Goal: Check status: Check status

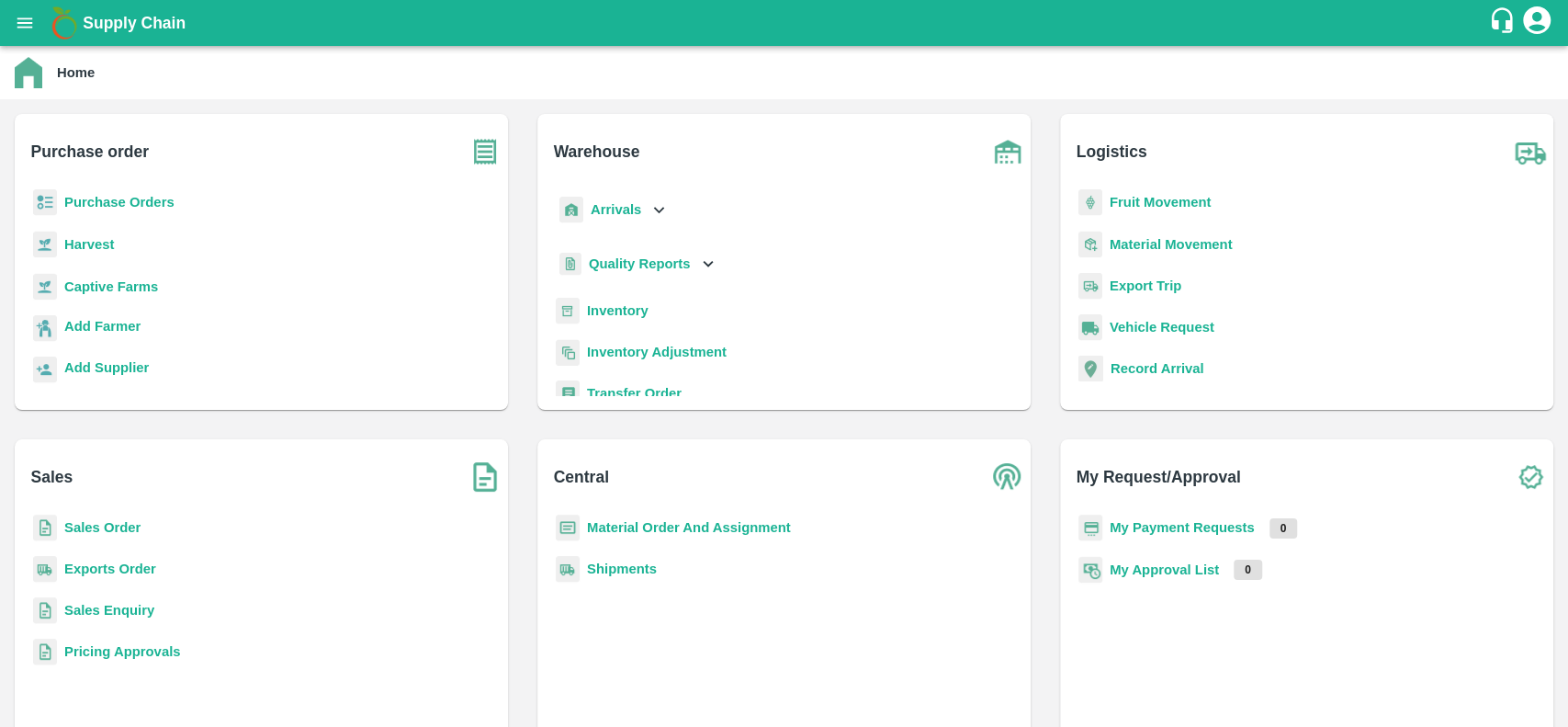
click at [76, 209] on b "Purchase Orders" at bounding box center [119, 201] width 110 height 15
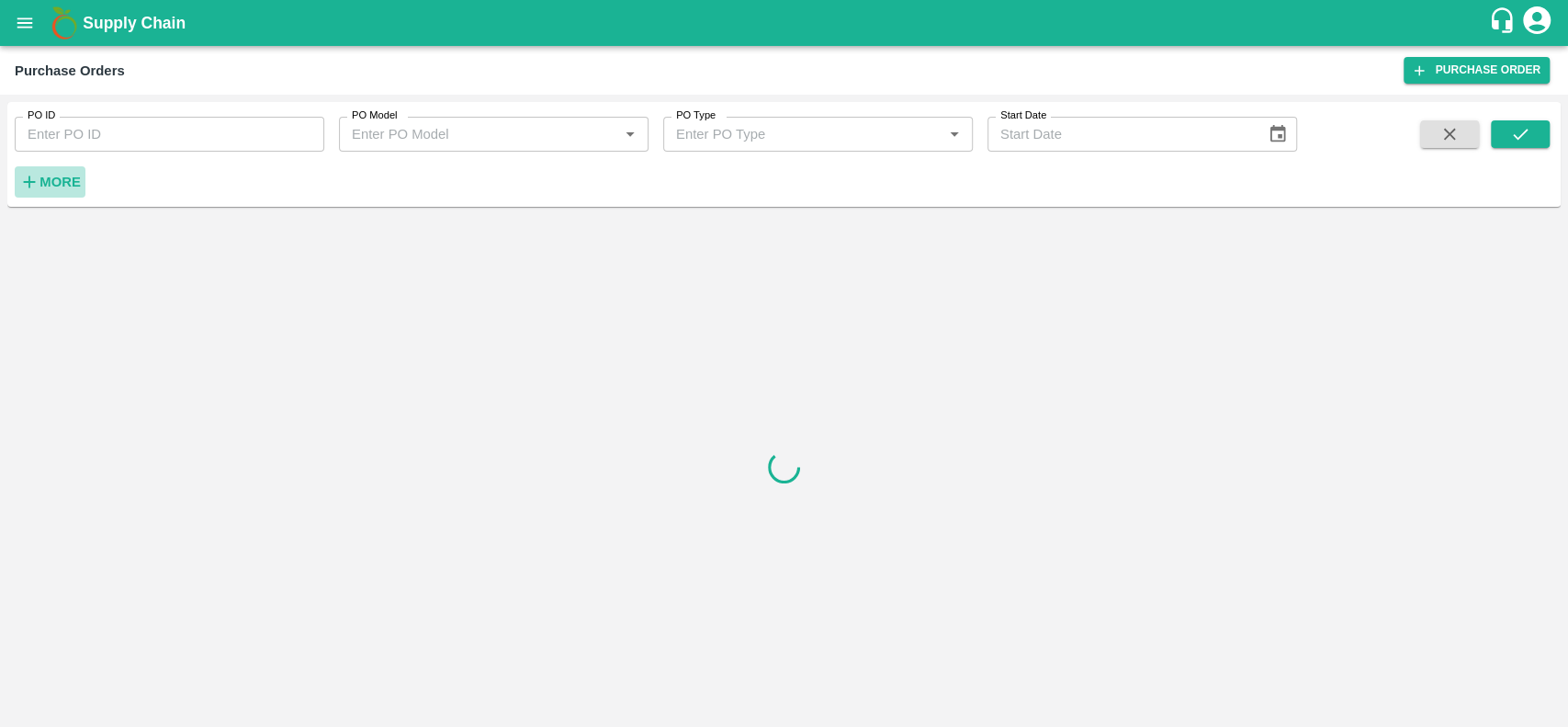
click at [65, 184] on strong "More" at bounding box center [60, 181] width 41 height 15
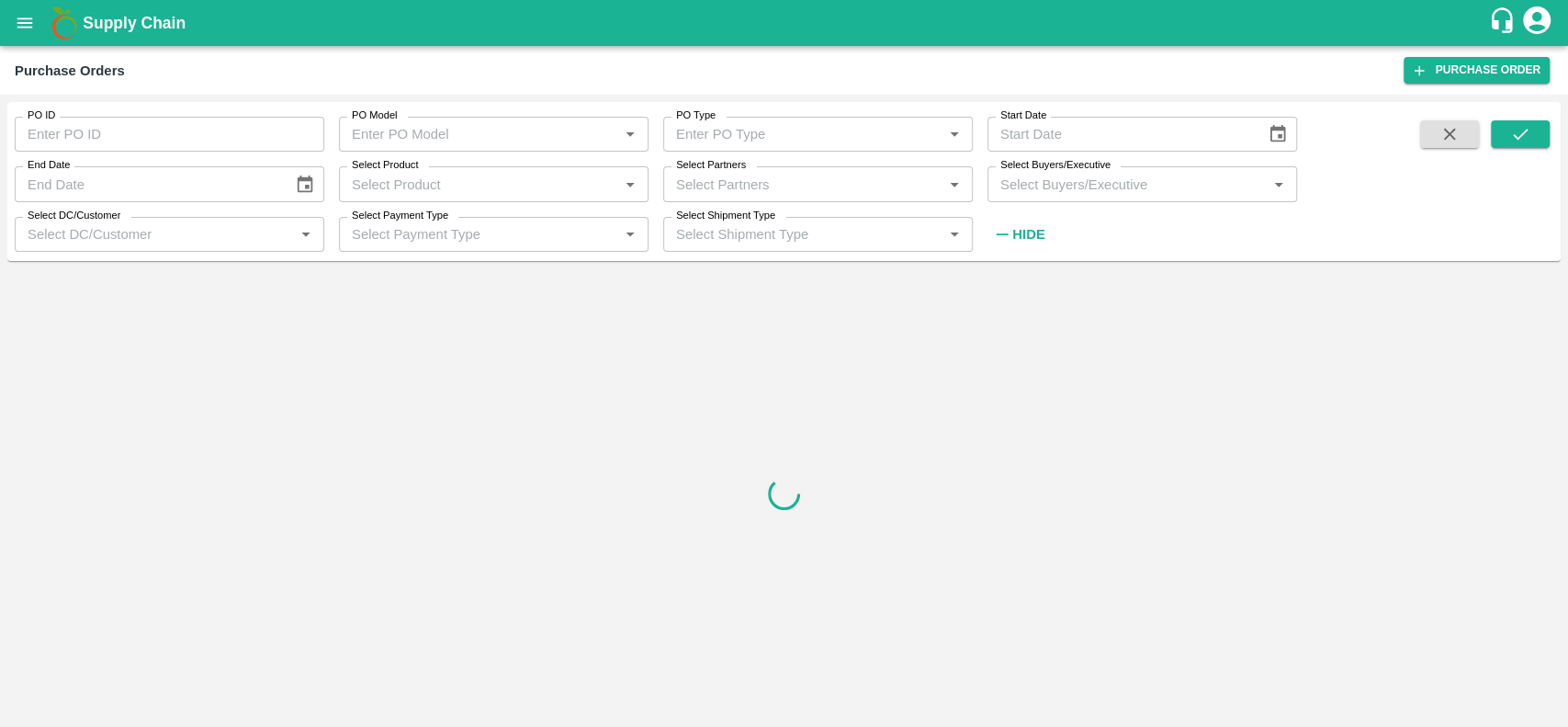
click at [1159, 184] on input "Select Buyers/Executive" at bounding box center [1127, 184] width 268 height 24
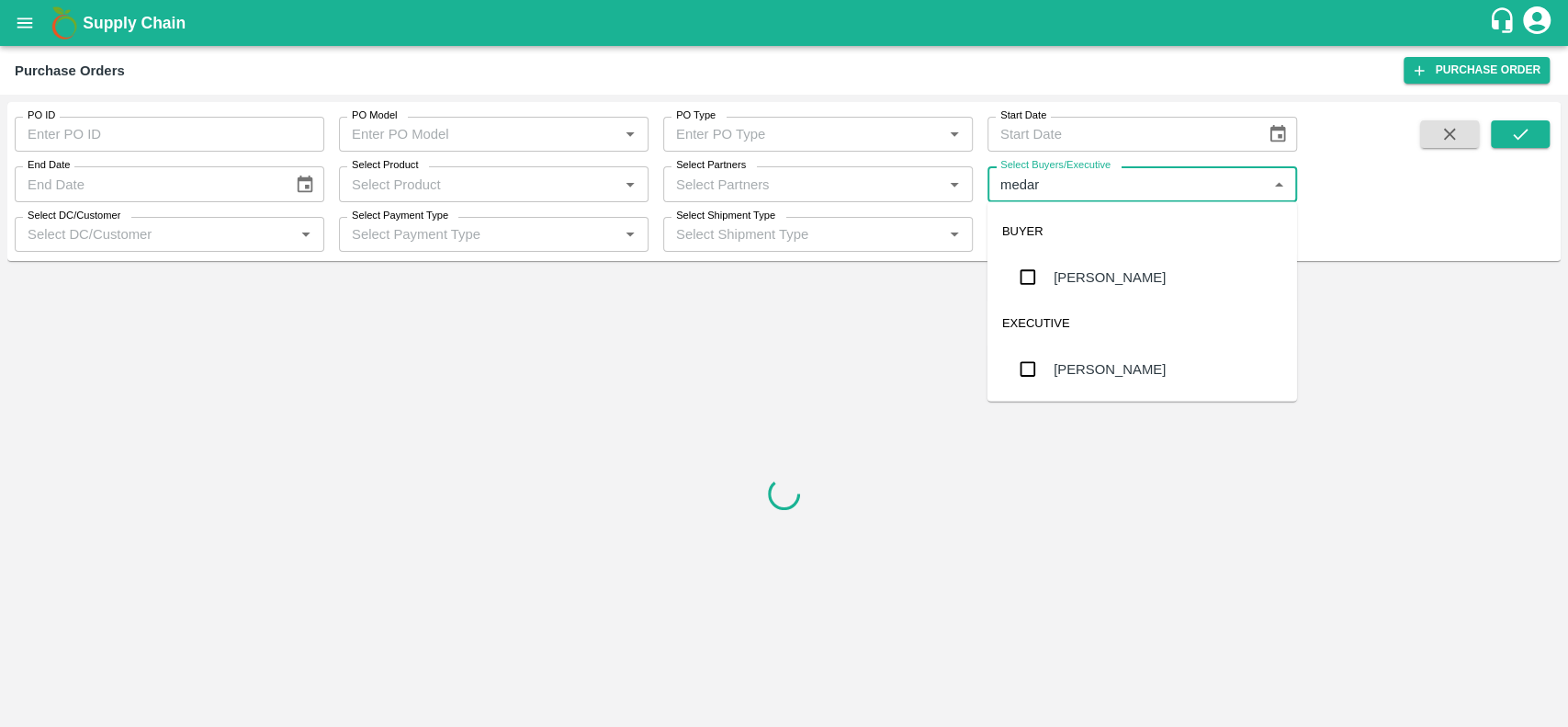
click at [1048, 302] on div "EXECUTIVE" at bounding box center [1142, 323] width 309 height 44
type input "medar"
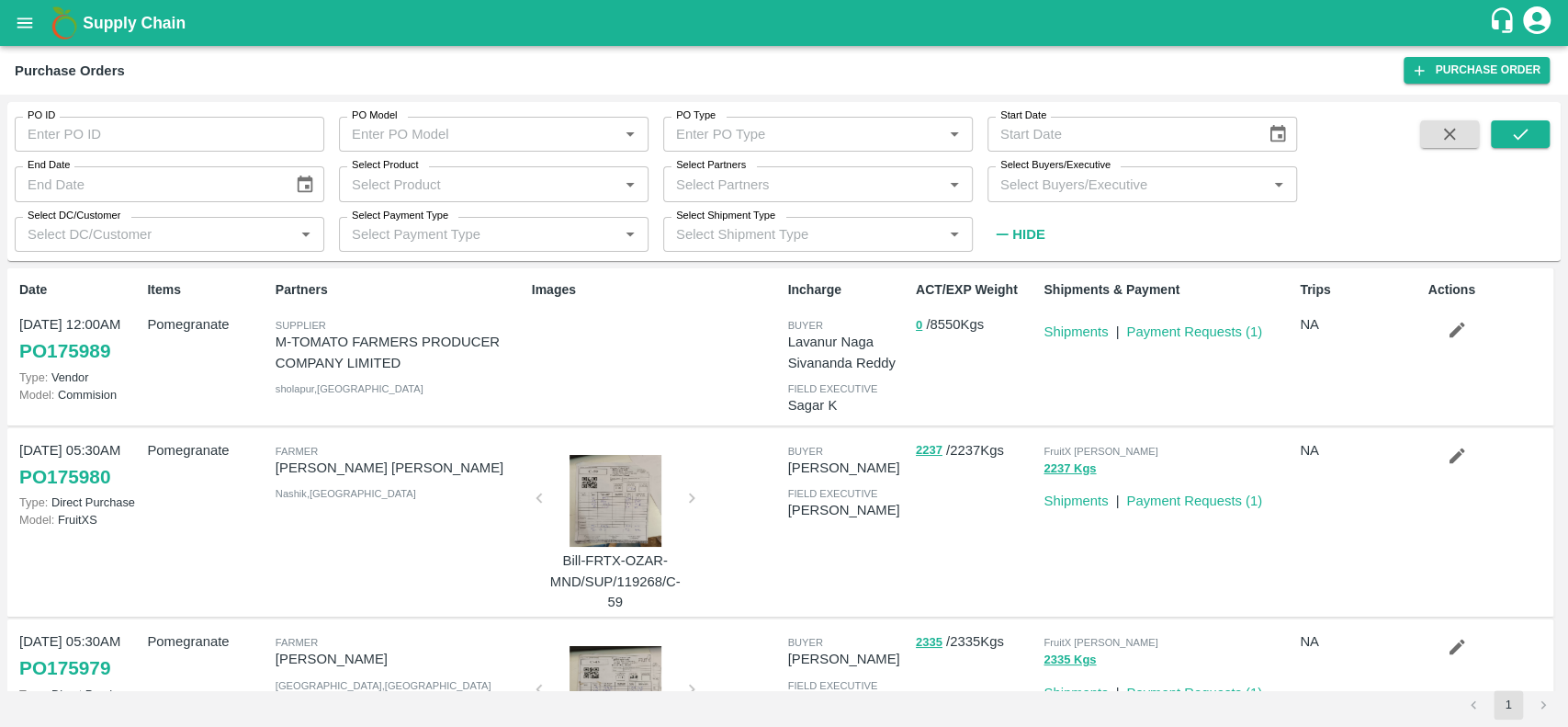
click at [1440, 404] on div "Actions" at bounding box center [1484, 345] width 127 height 147
click at [711, 188] on input "Select Partners" at bounding box center [802, 184] width 268 height 24
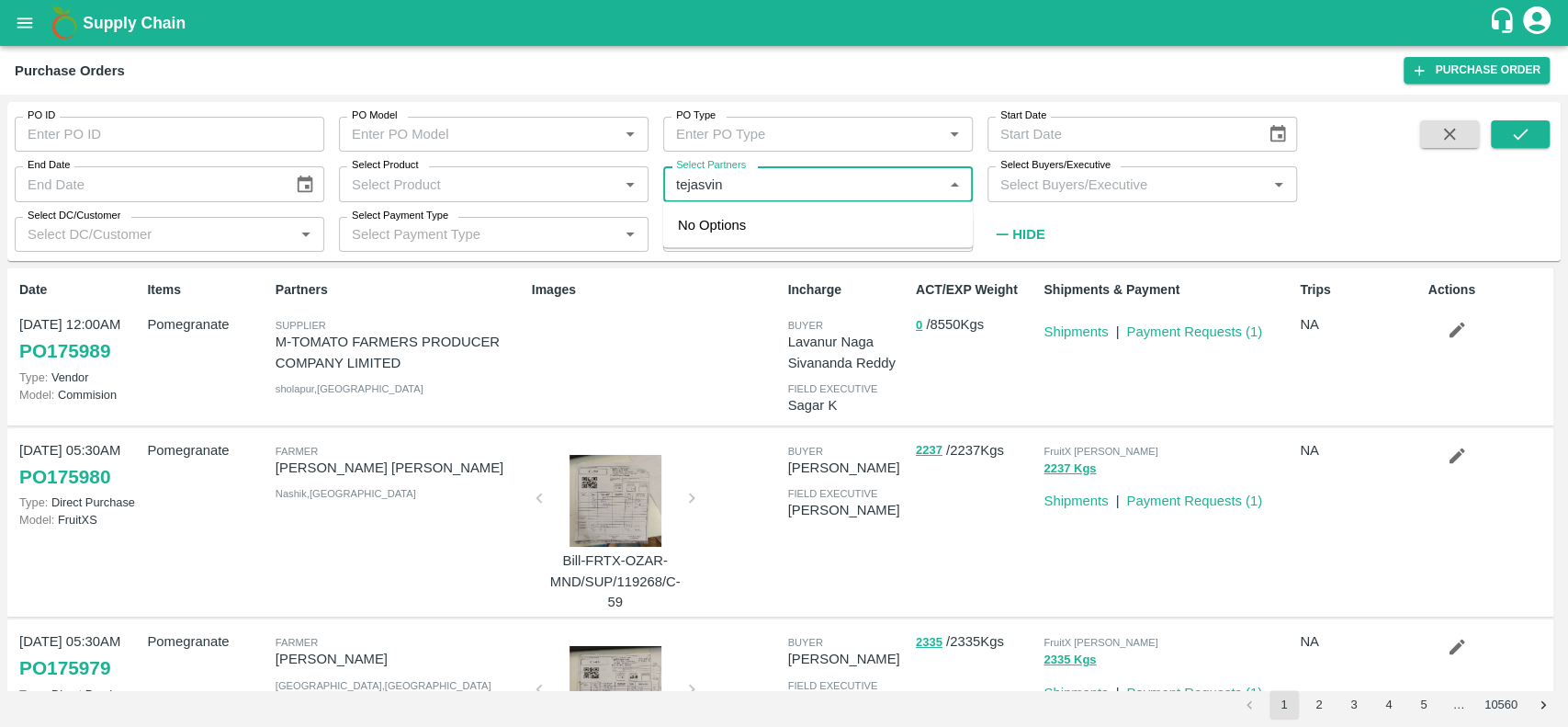
type input "tejasvini"
click at [781, 238] on div "Tejasvini Fruit Company-Sangamner, Ahmednagar-8806596856" at bounding box center [843, 245] width 229 height 61
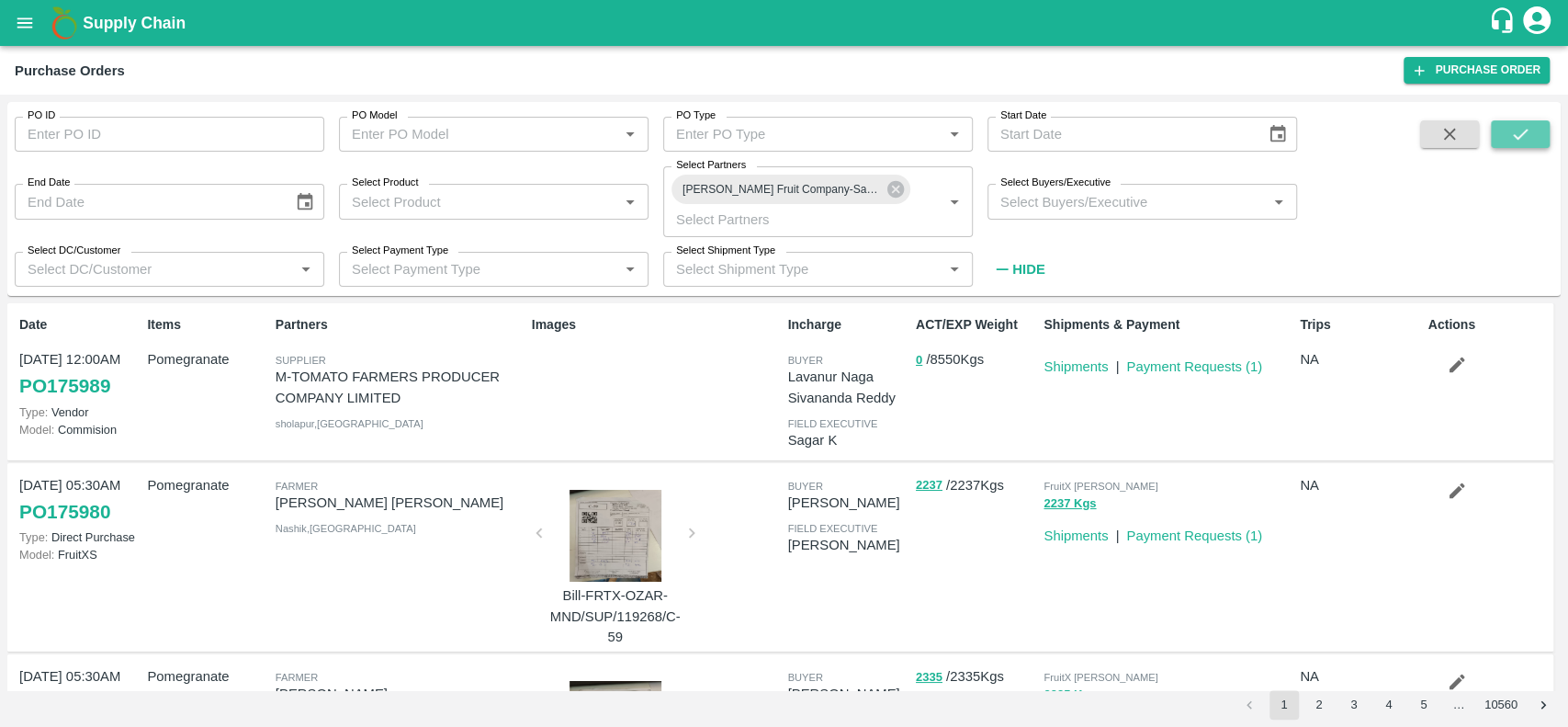
click at [1534, 136] on button "submit" at bounding box center [1519, 134] width 58 height 27
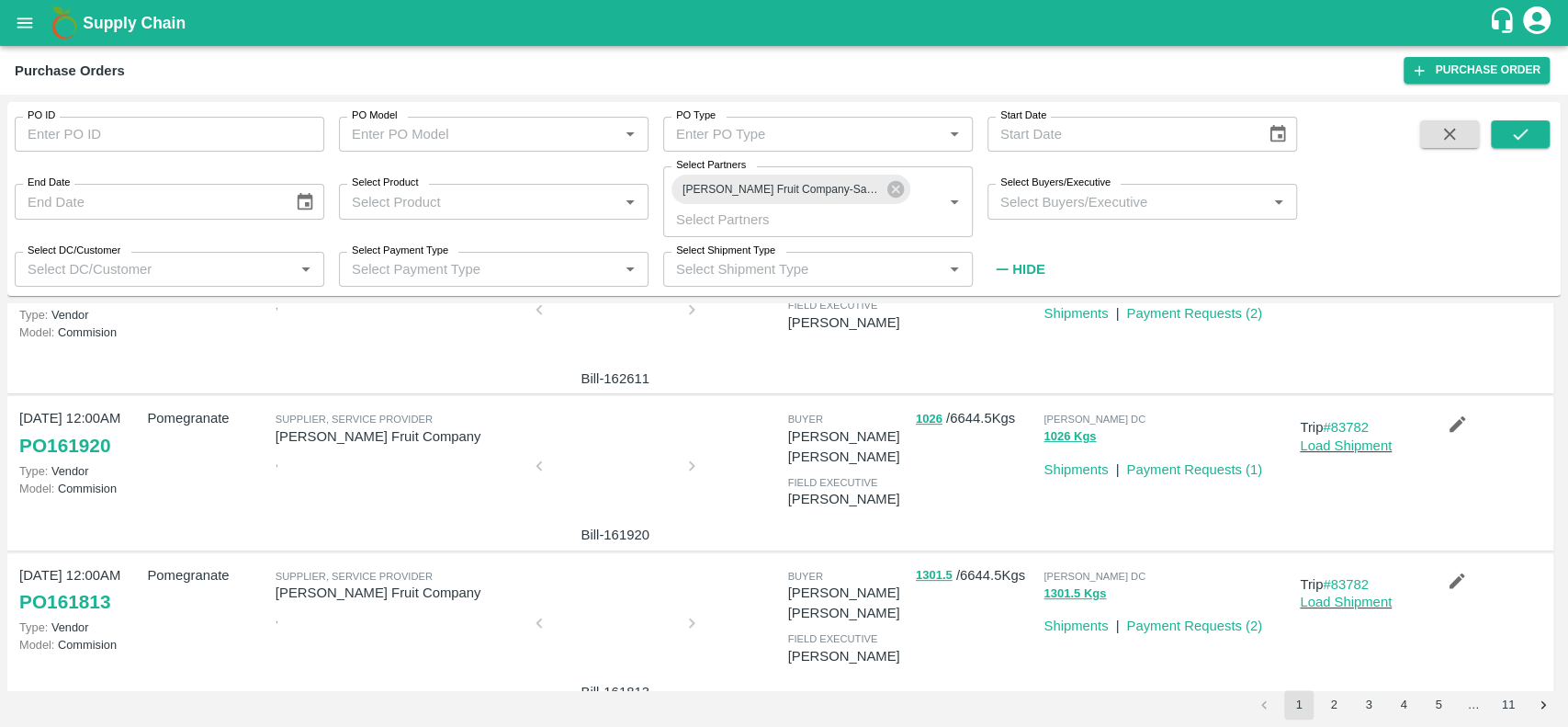
scroll to position [405, 0]
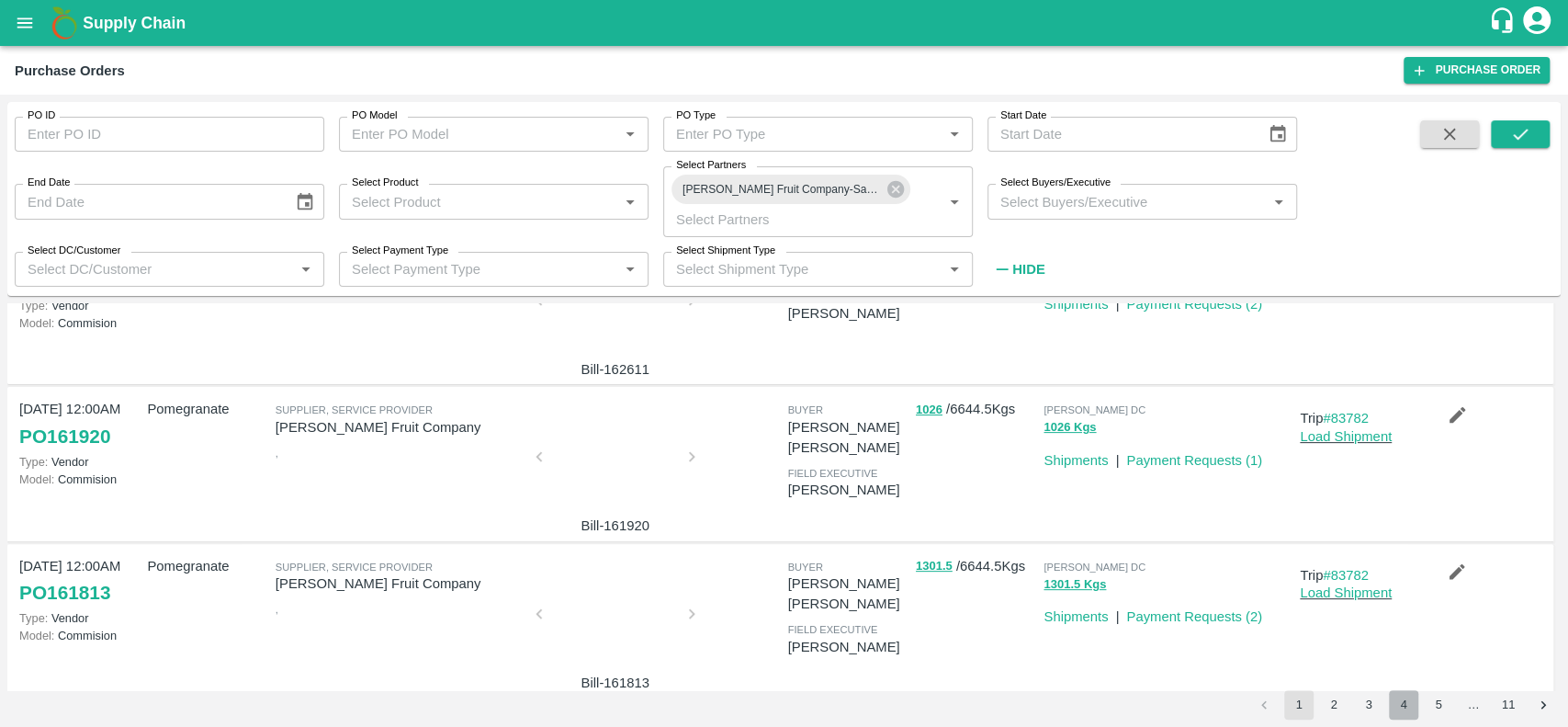
click at [1395, 707] on button "4" at bounding box center [1404, 705] width 29 height 29
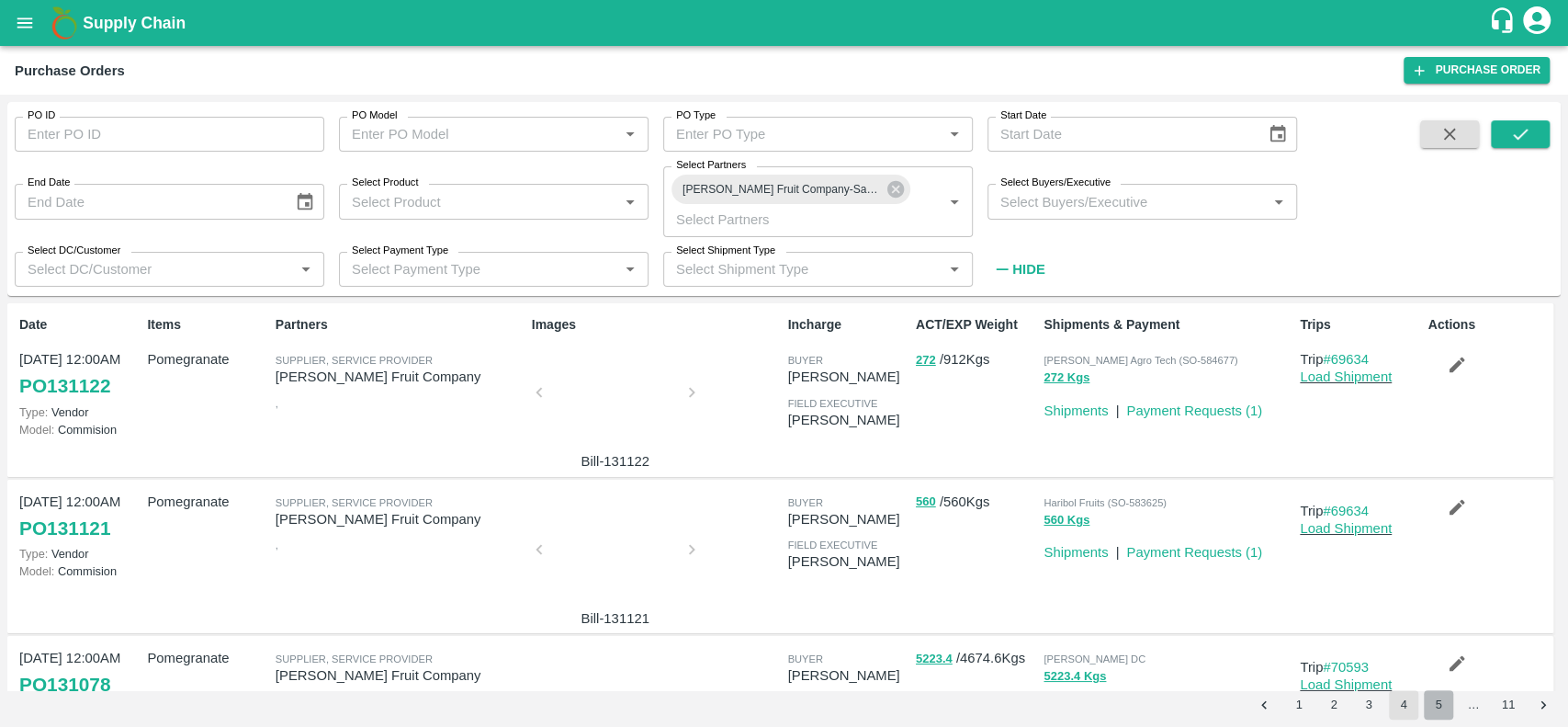
click at [1445, 704] on button "5" at bounding box center [1438, 705] width 29 height 29
click at [1432, 709] on button "6" at bounding box center [1438, 705] width 29 height 29
click at [1553, 706] on button "Go to next page" at bounding box center [1543, 705] width 29 height 29
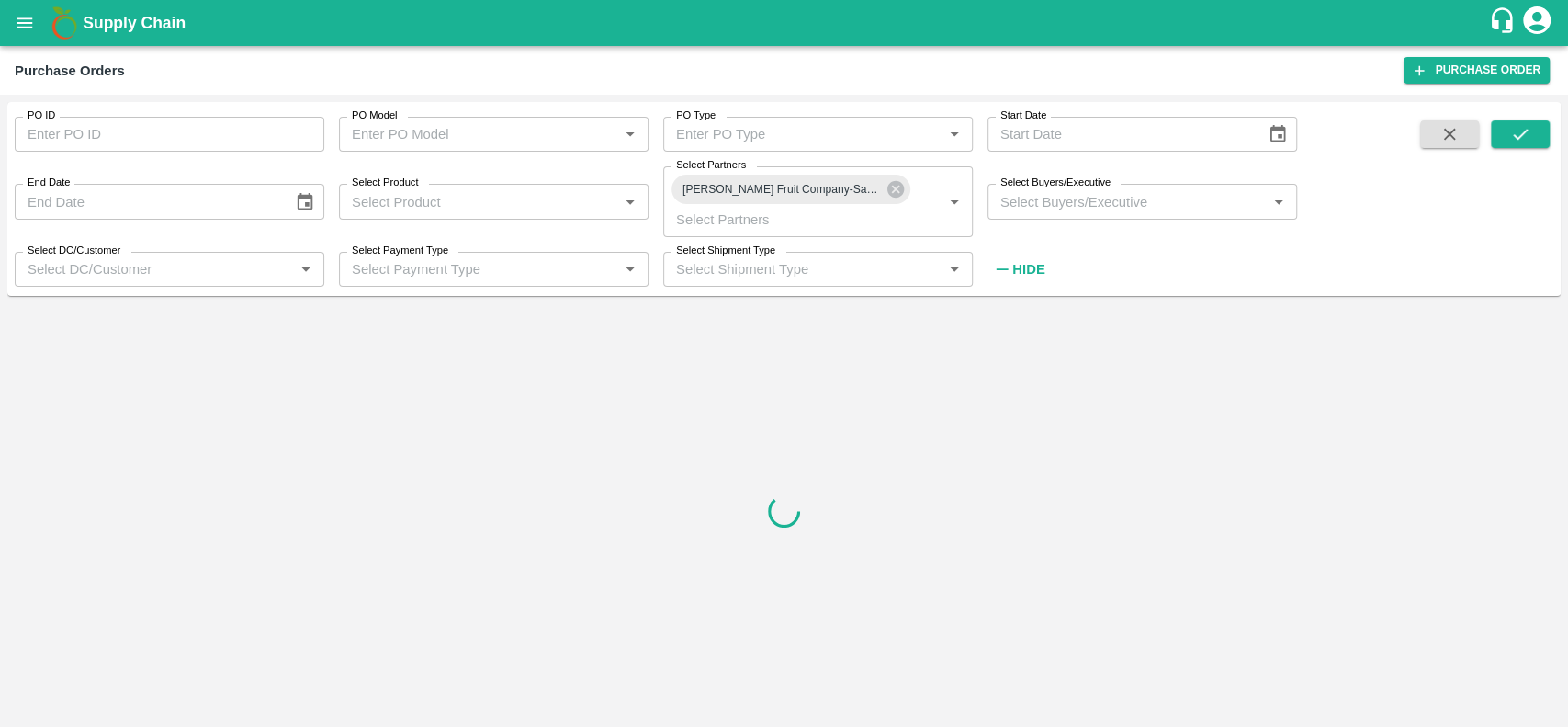
click at [1553, 706] on div at bounding box center [784, 512] width 1553 height 417
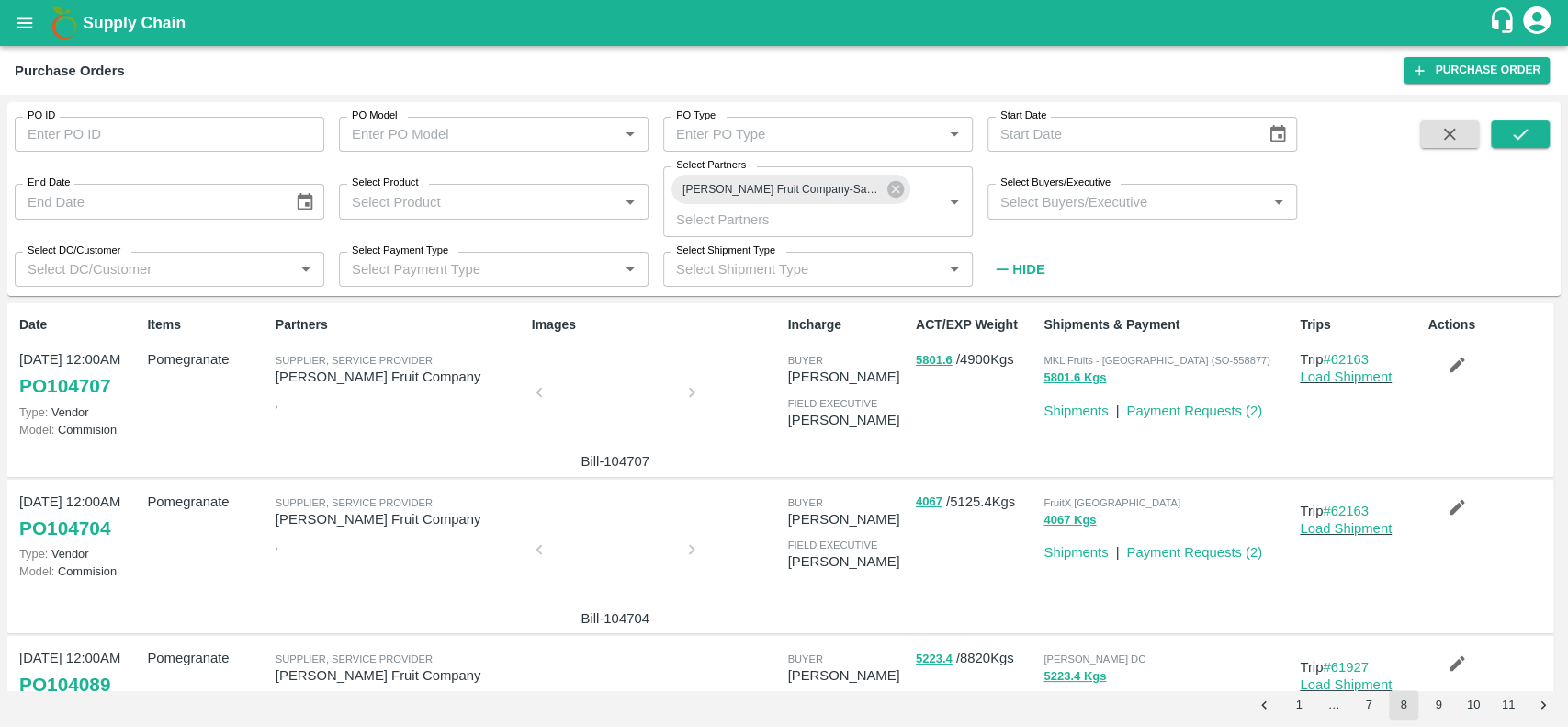
click at [1546, 698] on icon "Go to next page" at bounding box center [1544, 706] width 18 height 18
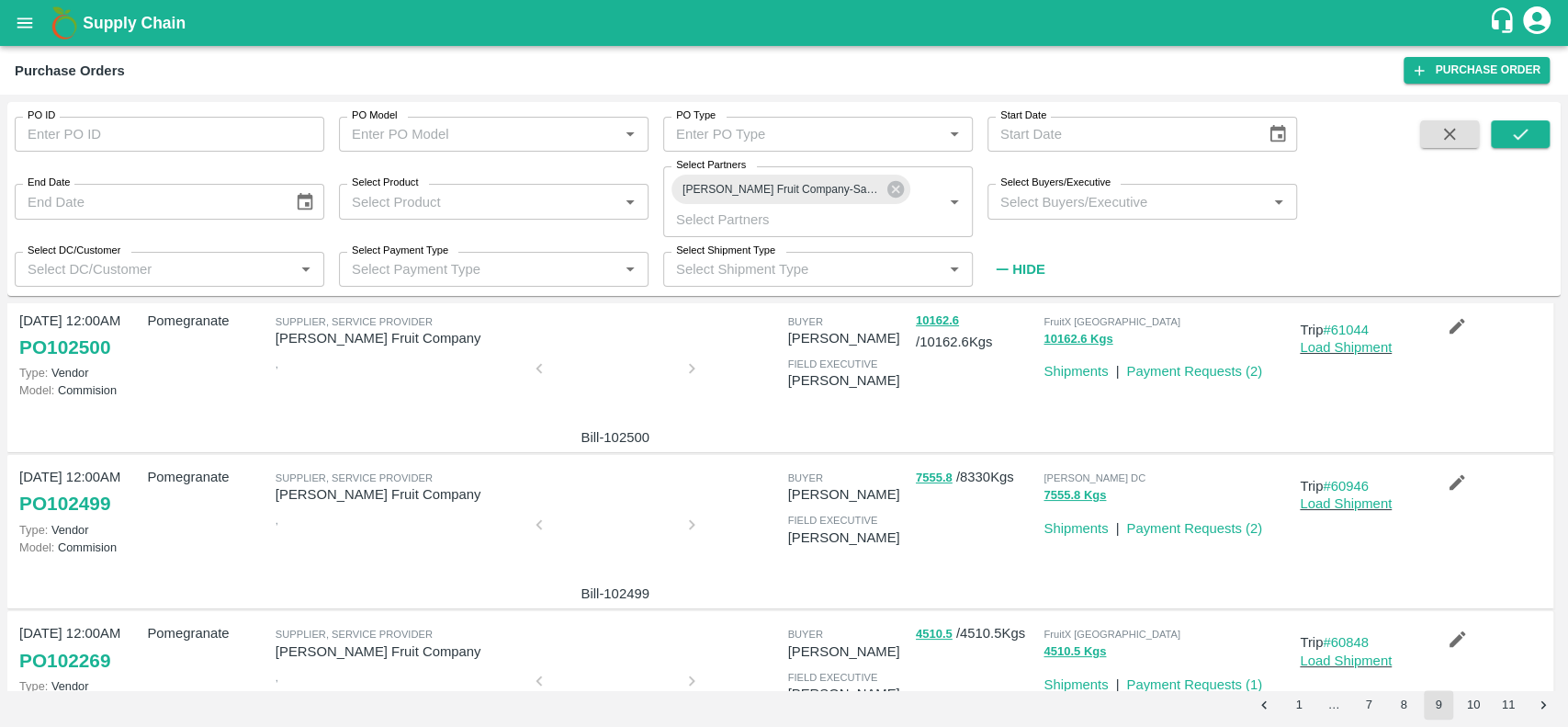
scroll to position [183, 0]
click at [1544, 697] on icon "Go to next page" at bounding box center [1544, 706] width 18 height 18
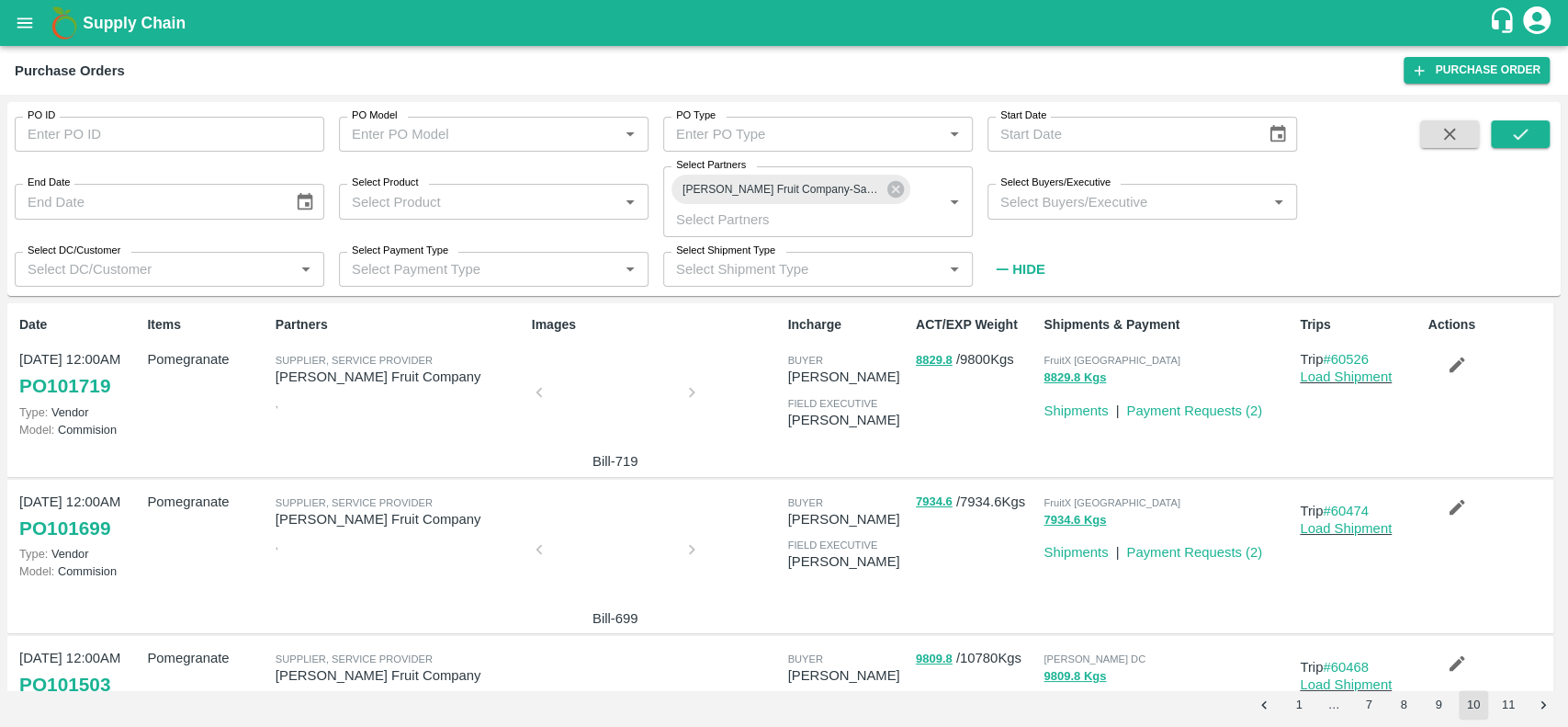
click at [1539, 702] on icon "Go to next page" at bounding box center [1544, 706] width 18 height 18
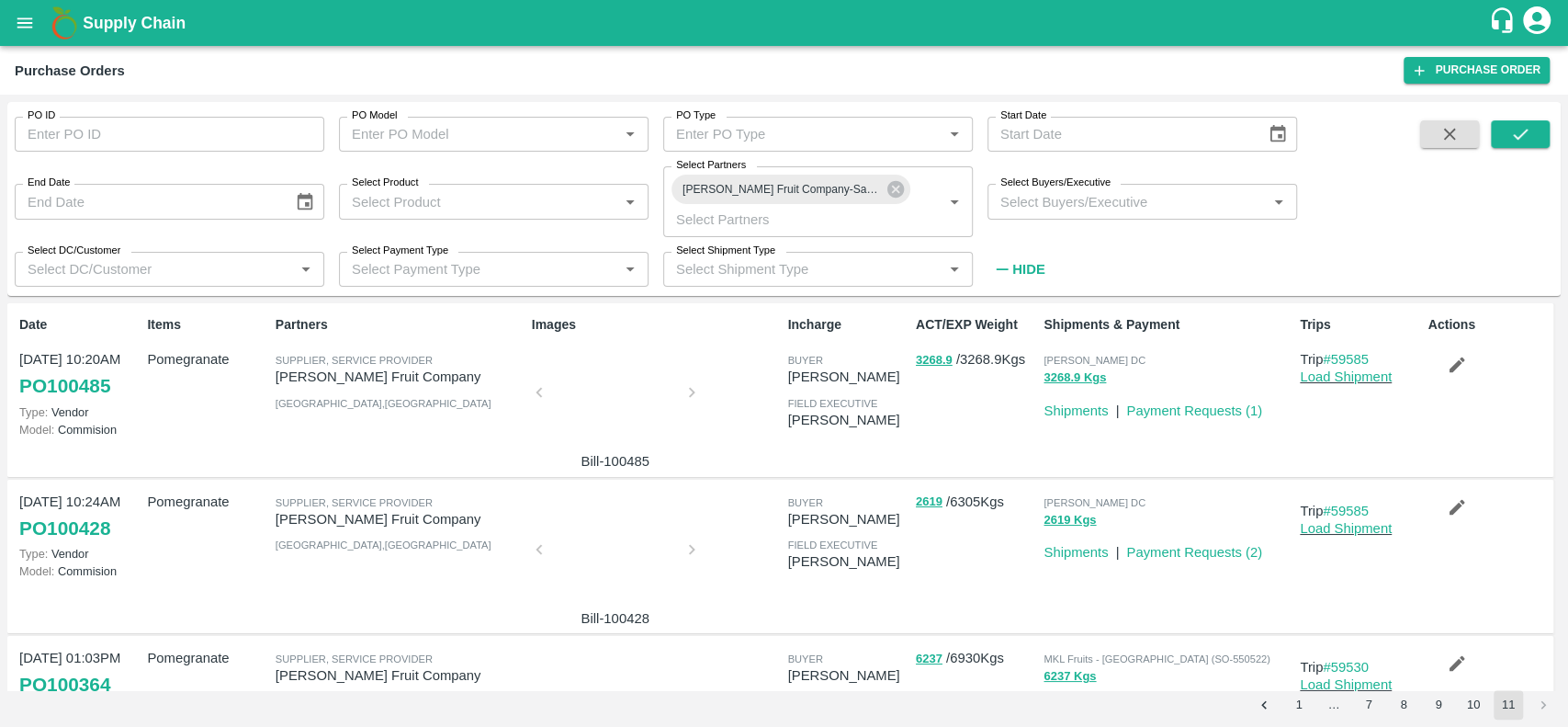
click at [1538, 696] on li "pagination navigation" at bounding box center [1543, 705] width 35 height 29
click at [1271, 711] on icon "Go to previous page" at bounding box center [1265, 706] width 18 height 18
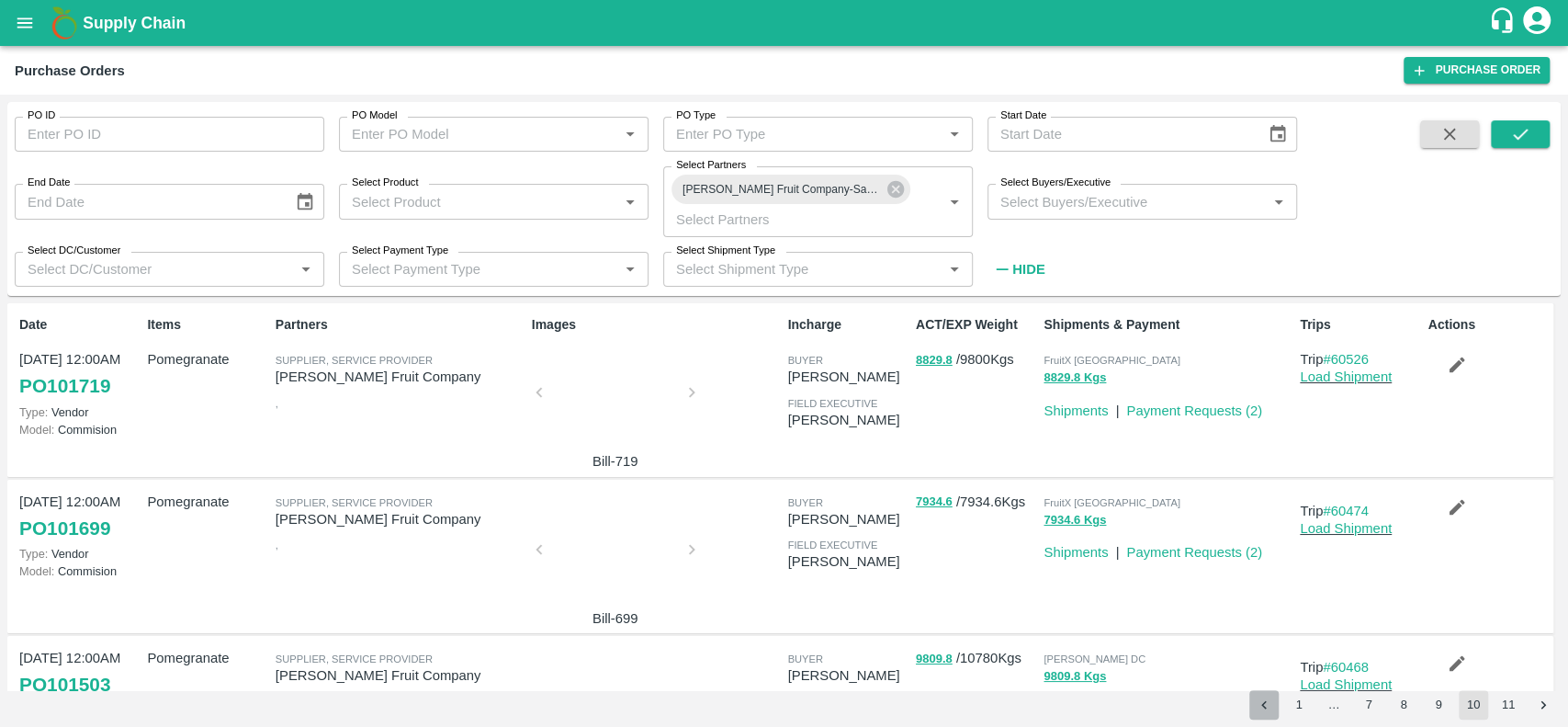
click at [1271, 711] on icon "Go to previous page" at bounding box center [1265, 706] width 18 height 18
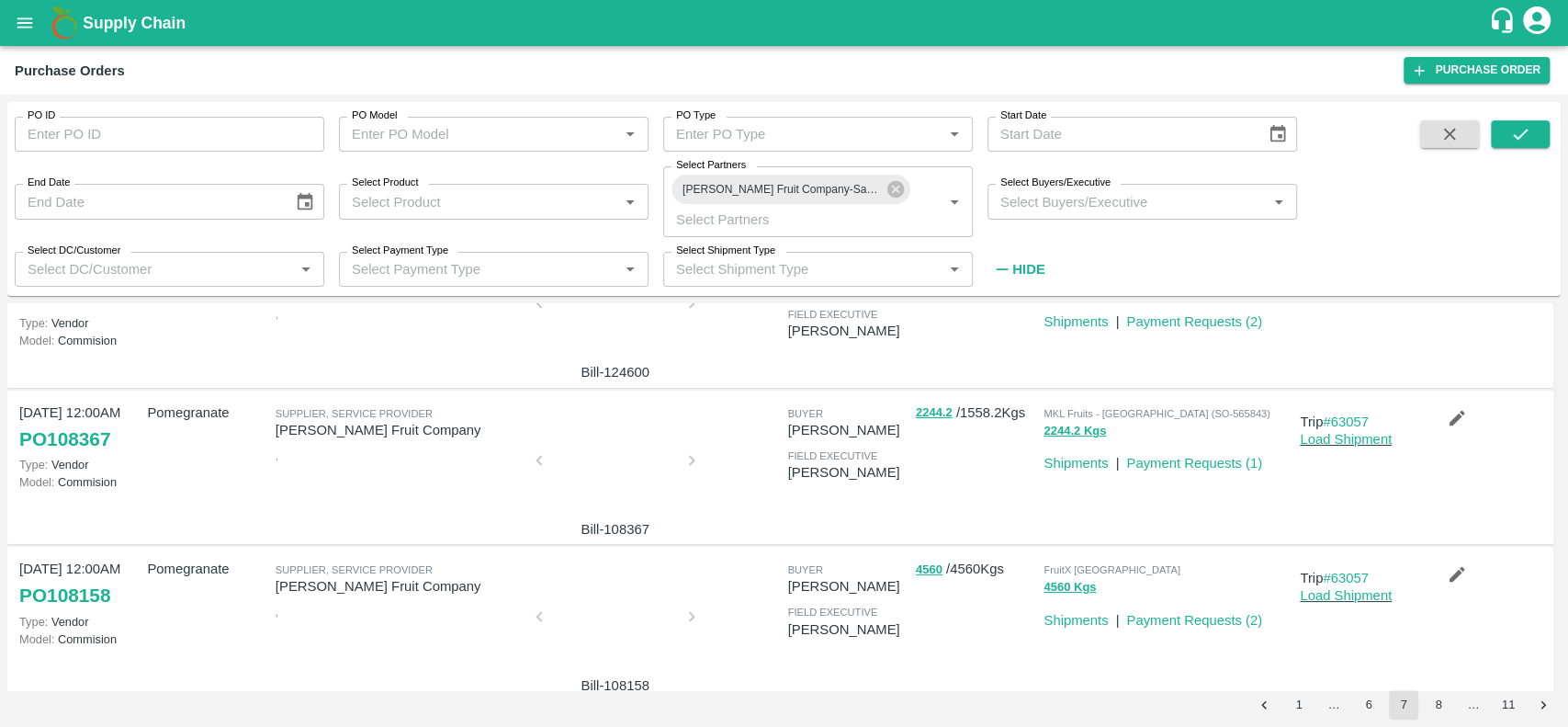
scroll to position [0, 0]
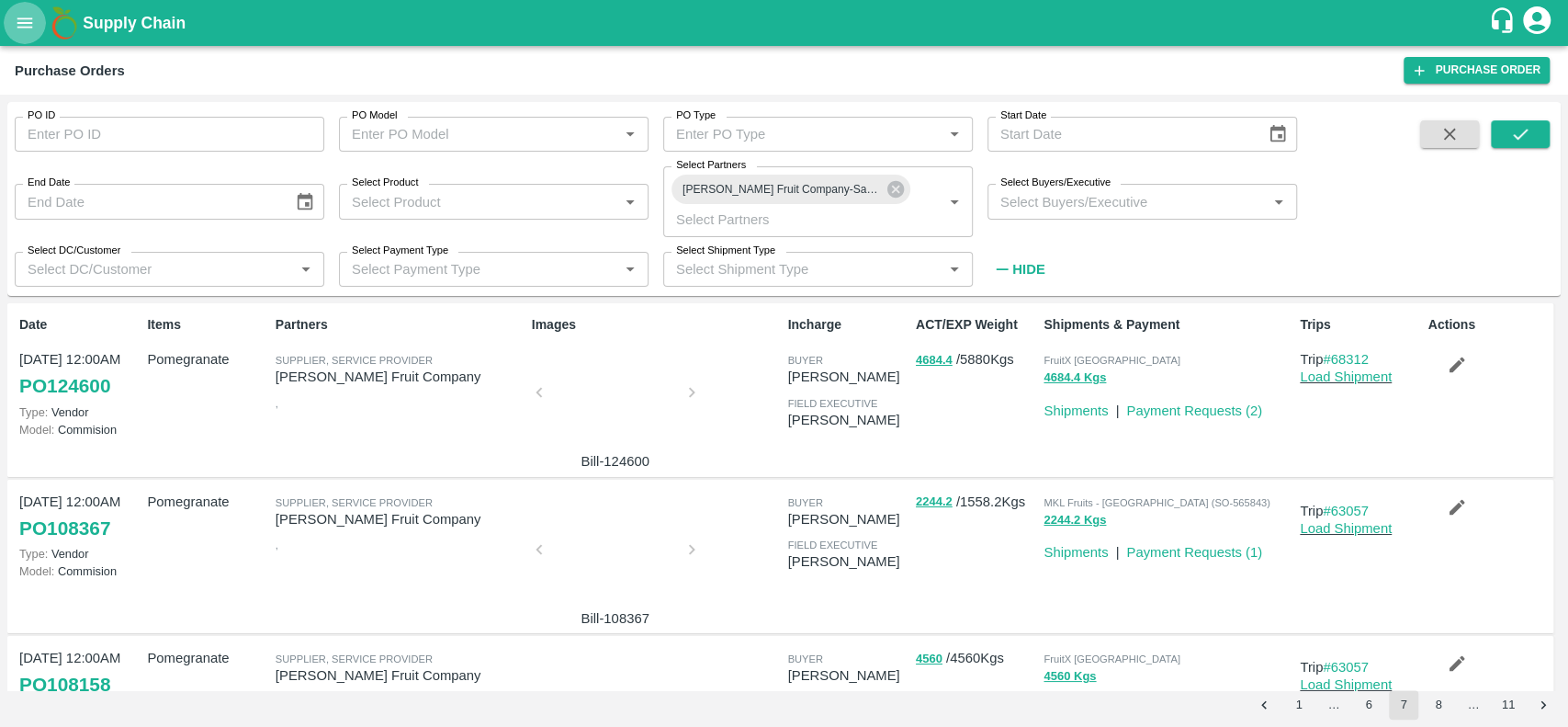
click at [36, 21] on button "open drawer" at bounding box center [24, 22] width 42 height 42
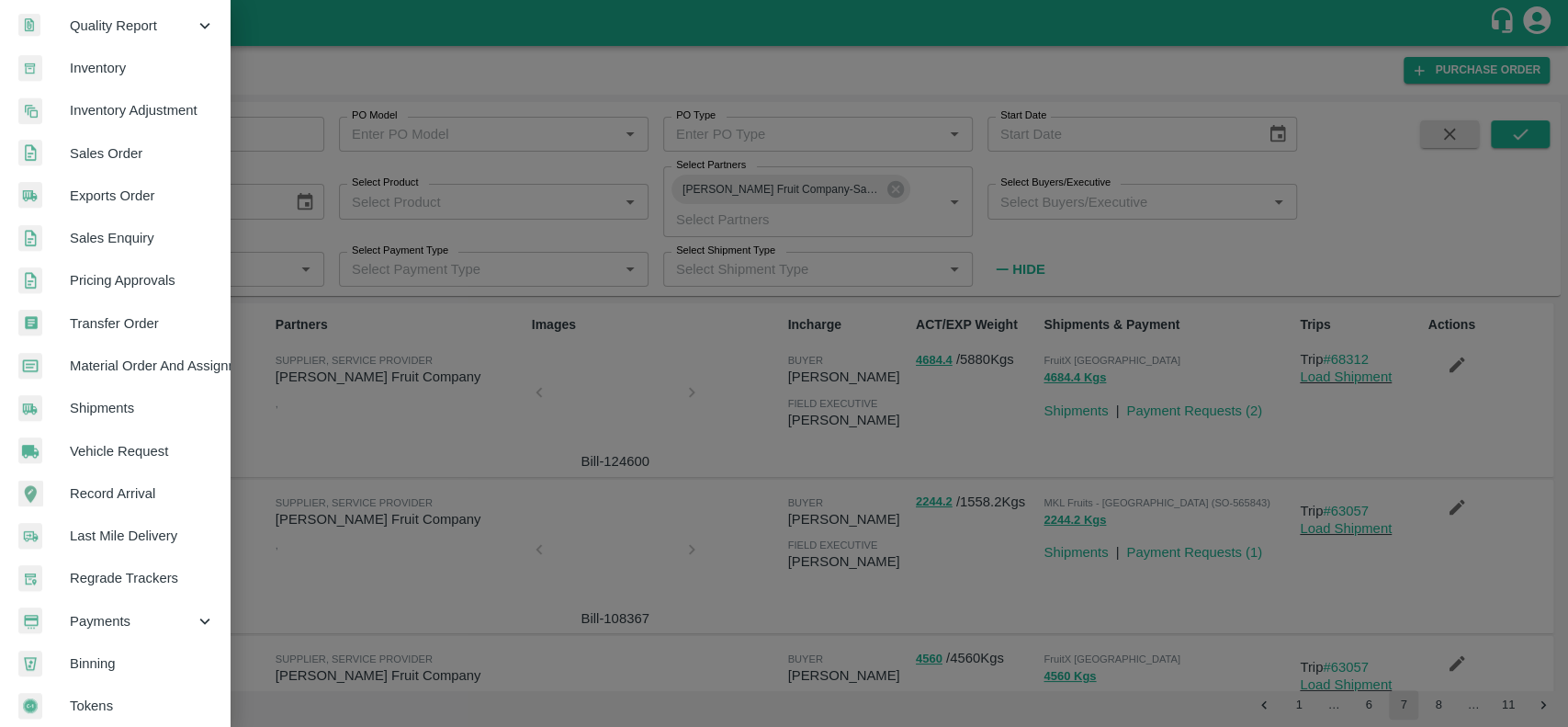
scroll to position [320, 0]
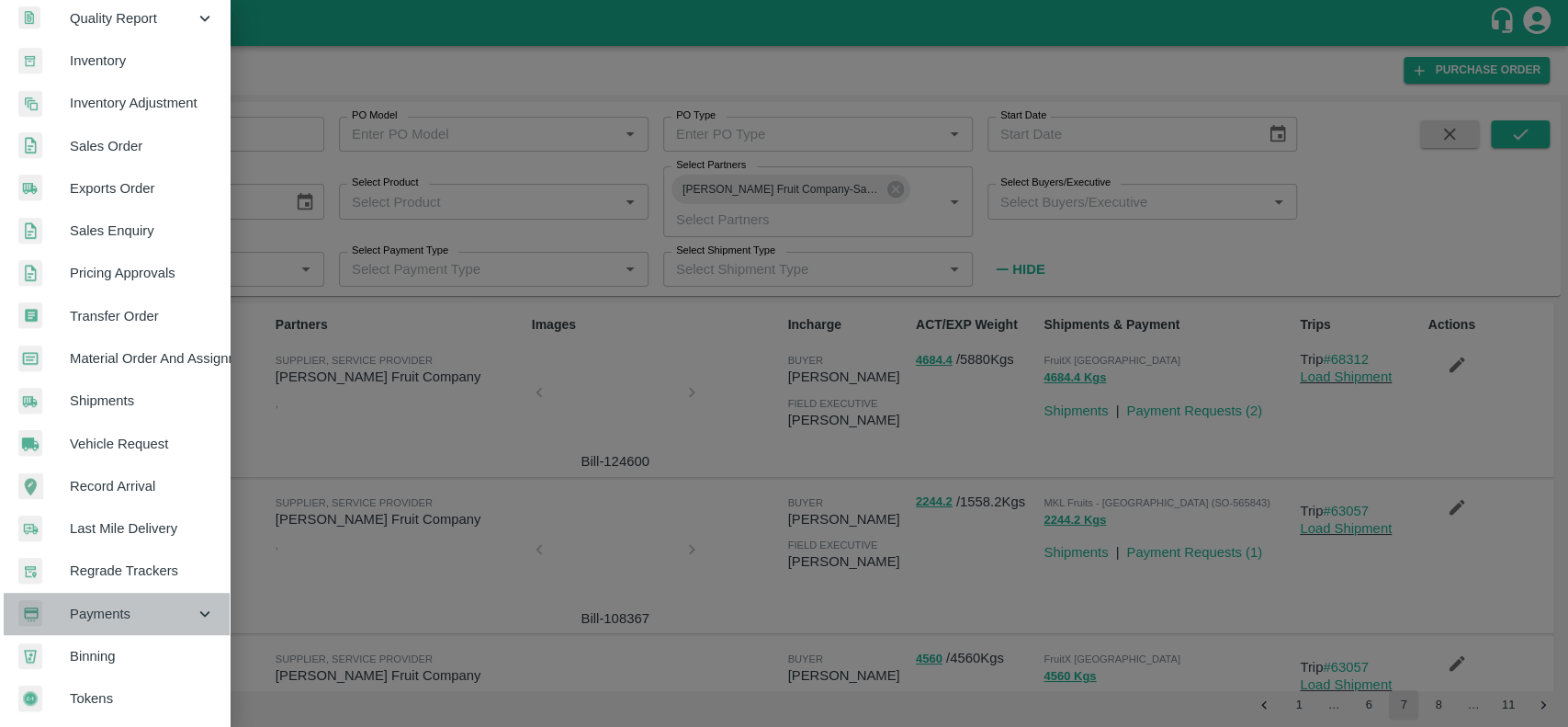
click at [129, 617] on div "Payments" at bounding box center [115, 613] width 230 height 42
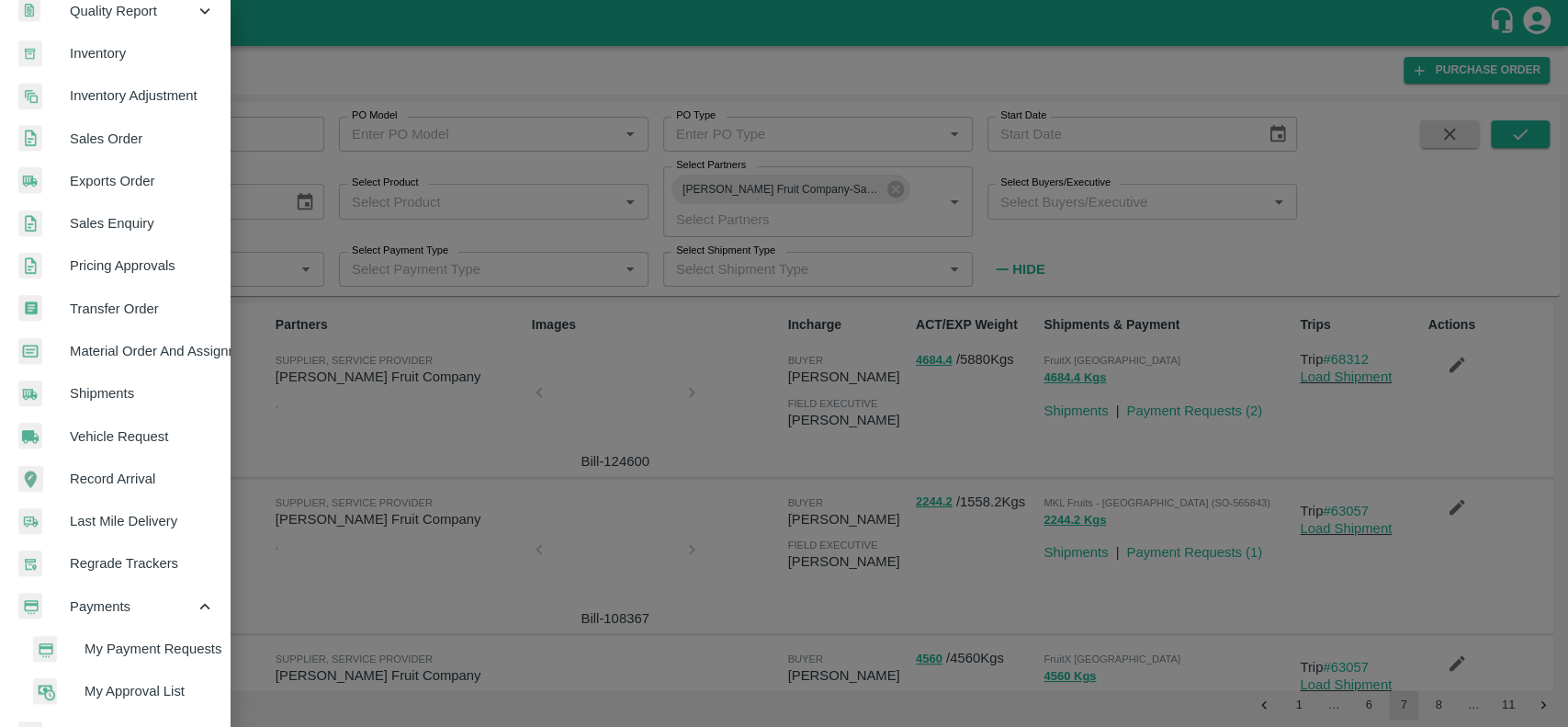
click at [127, 652] on span "My Payment Requests" at bounding box center [150, 648] width 130 height 20
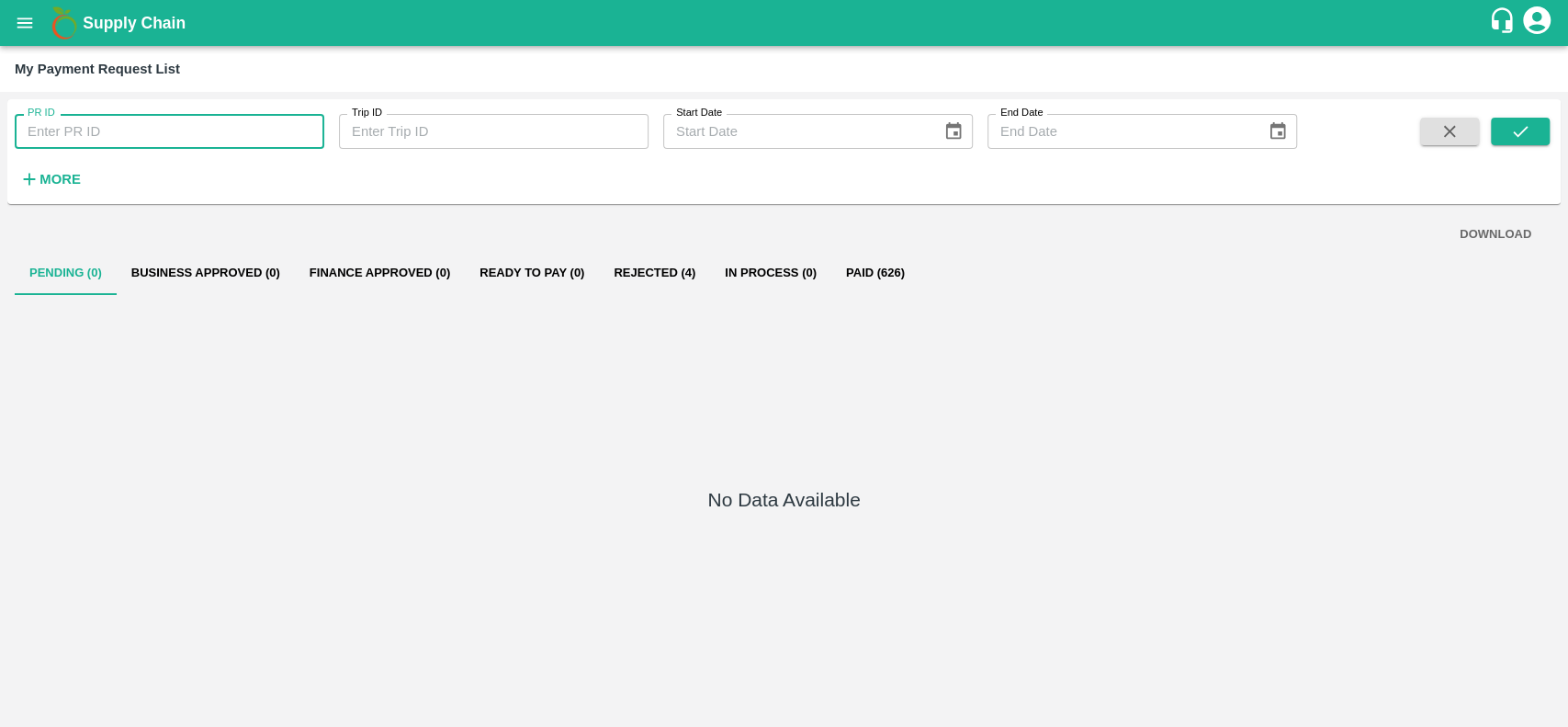
click at [134, 126] on input "PR ID" at bounding box center [169, 131] width 309 height 35
type input "162244"
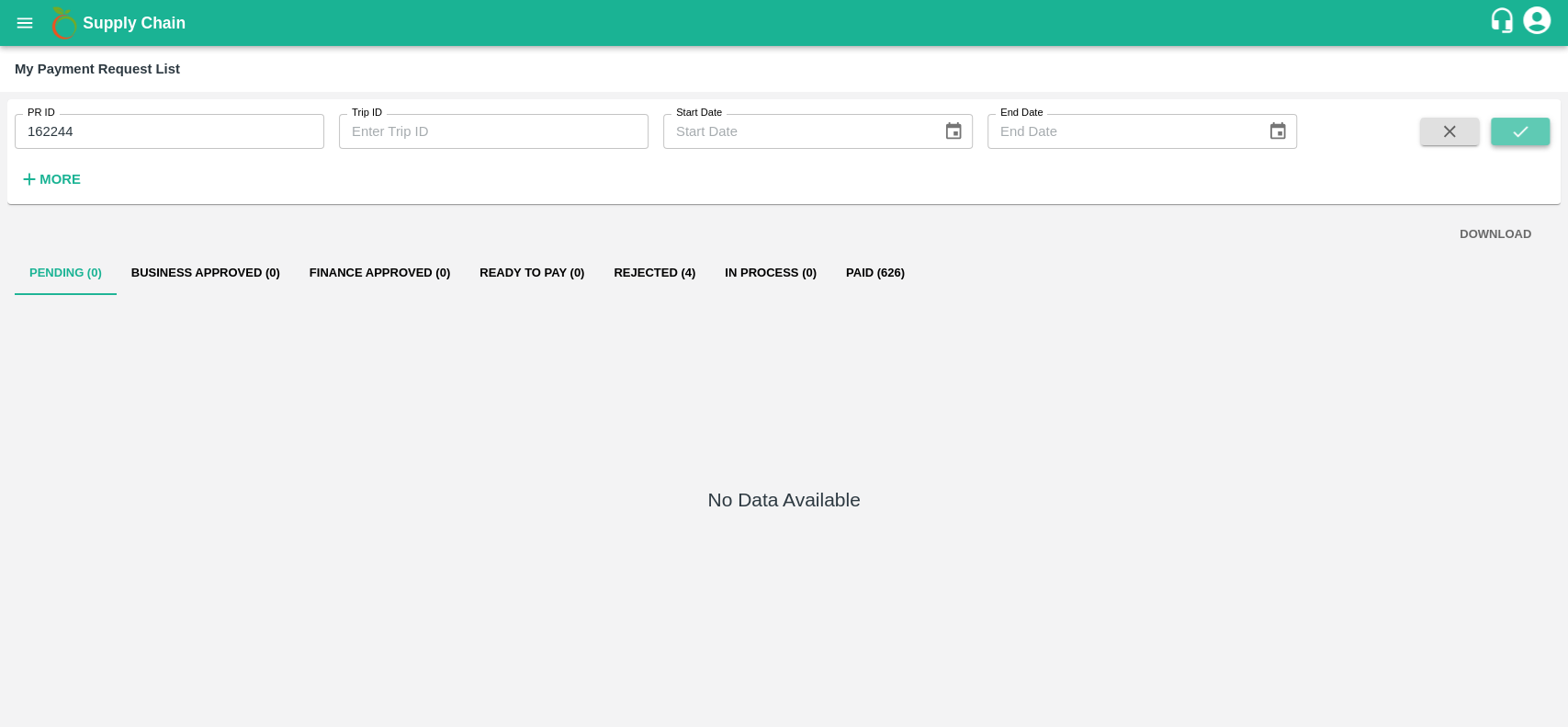
click at [1530, 124] on button "submit" at bounding box center [1519, 131] width 58 height 27
click at [873, 265] on button "Paid (1)" at bounding box center [872, 273] width 83 height 44
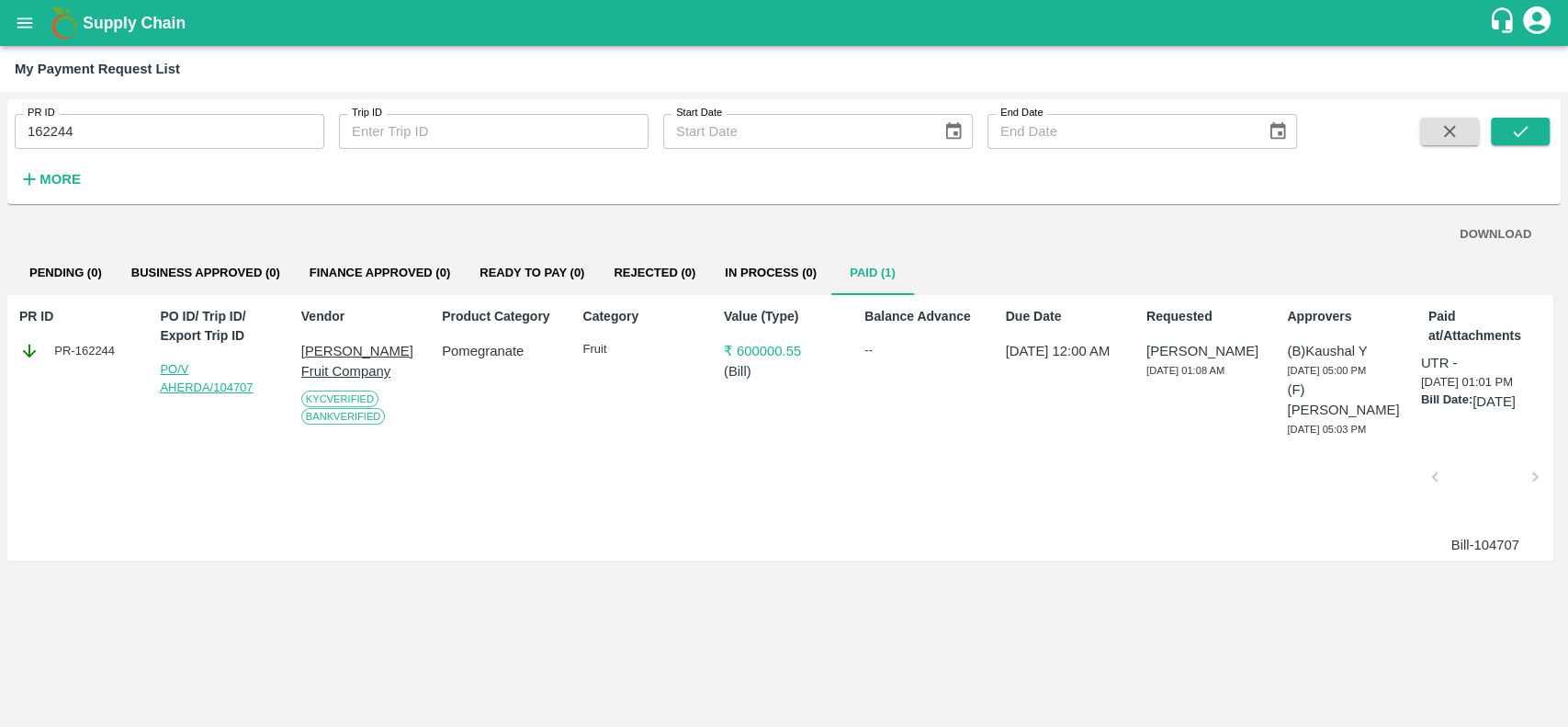
click at [225, 386] on link "PO/V AHERDA/104707" at bounding box center [205, 378] width 92 height 32
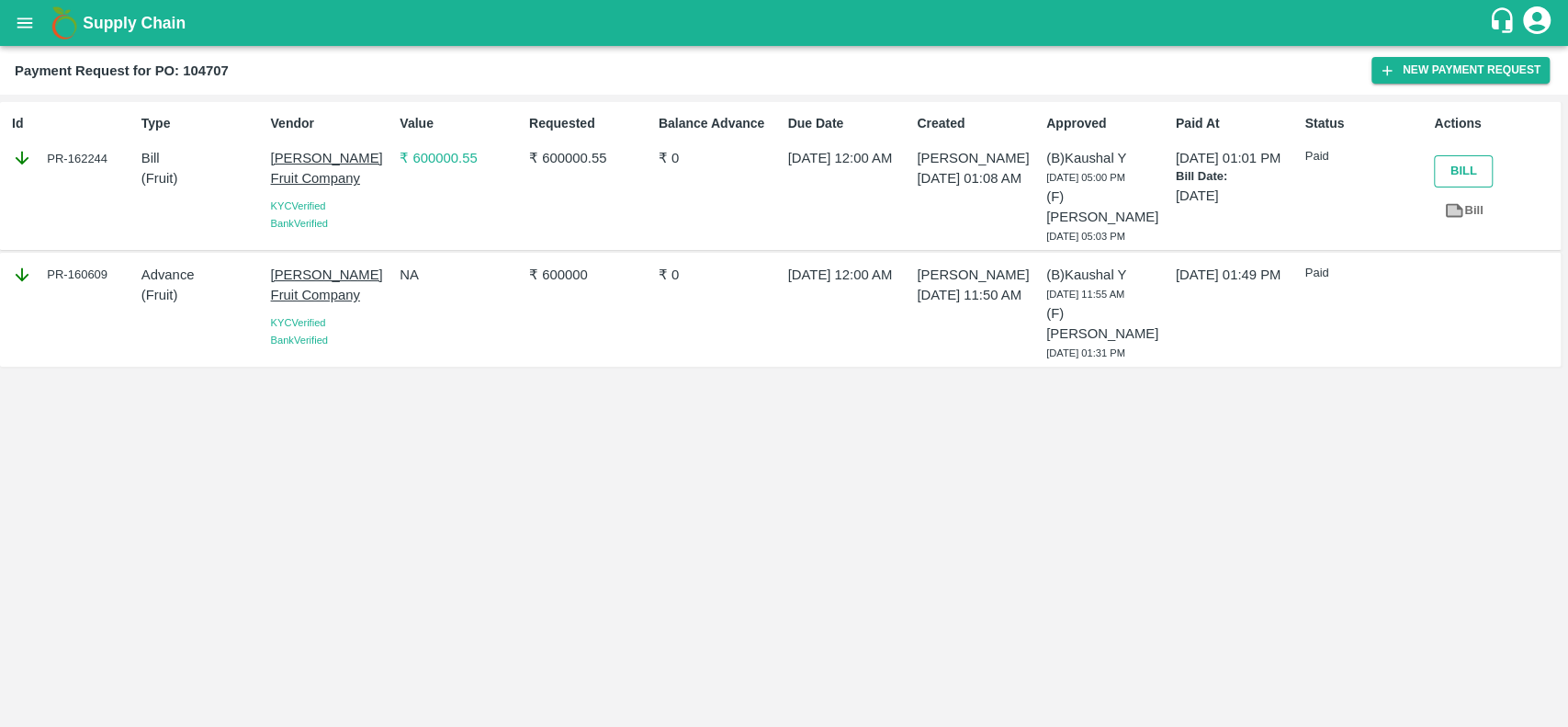
click at [1450, 161] on button "Bill" at bounding box center [1463, 171] width 58 height 32
click at [663, 265] on p "₹ 0" at bounding box center [720, 274] width 123 height 20
click at [810, 265] on p "13 Aug 2024, 12:00 AM" at bounding box center [849, 274] width 123 height 20
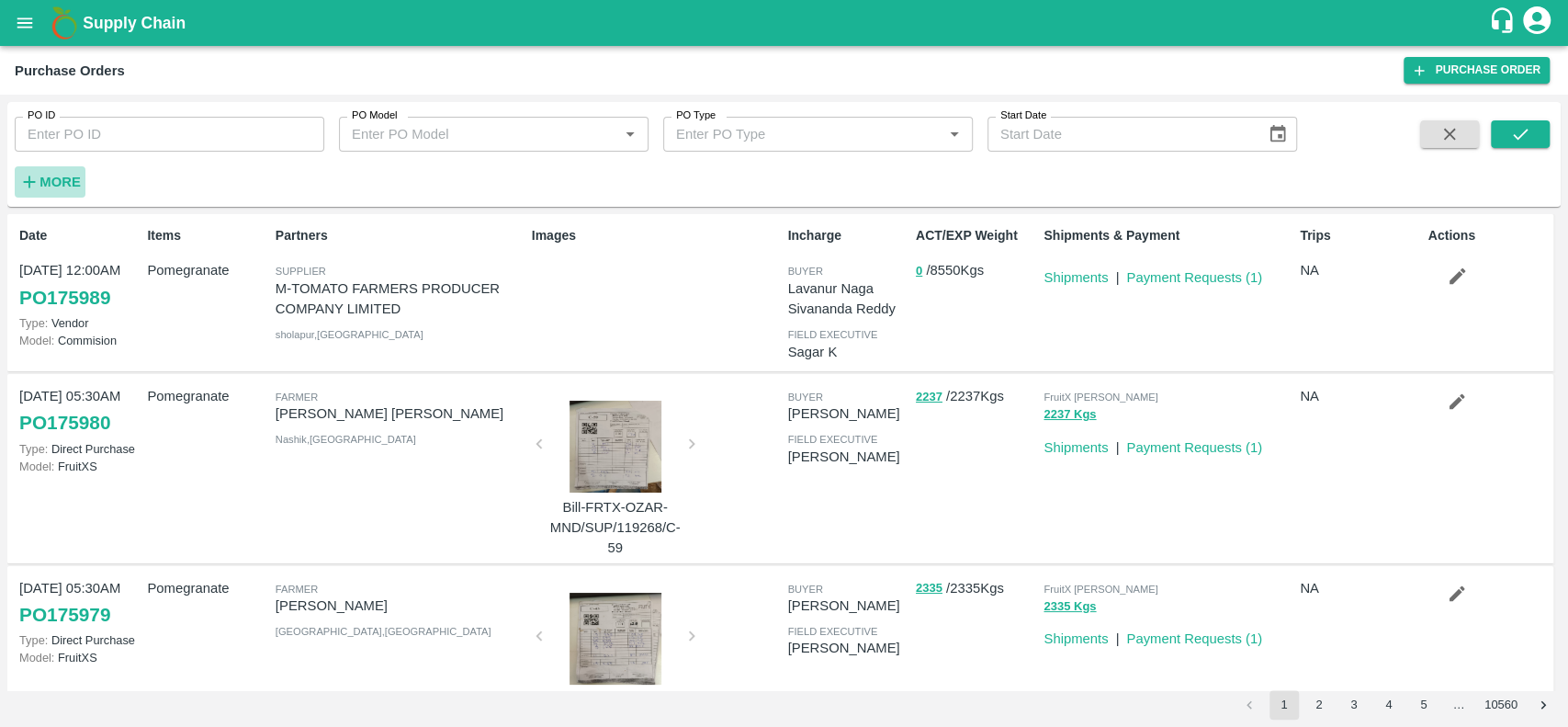
click at [56, 180] on strong "More" at bounding box center [60, 181] width 41 height 15
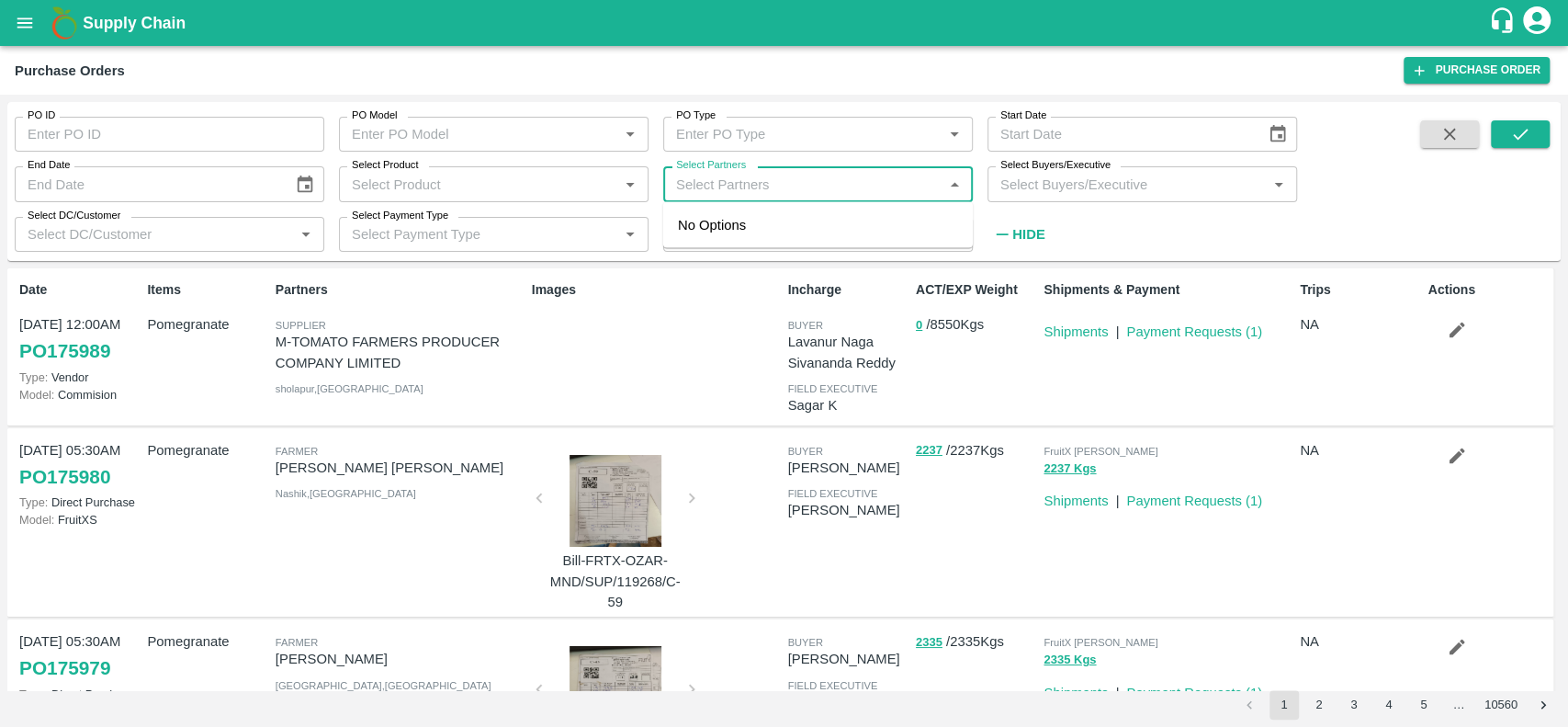
click at [908, 186] on input "Select Partners" at bounding box center [802, 184] width 268 height 24
type input "tejasvini"
click at [852, 241] on div "Tejasvini Fruit Company-Sangamner, Ahmednagar-8806596856" at bounding box center [843, 245] width 229 height 61
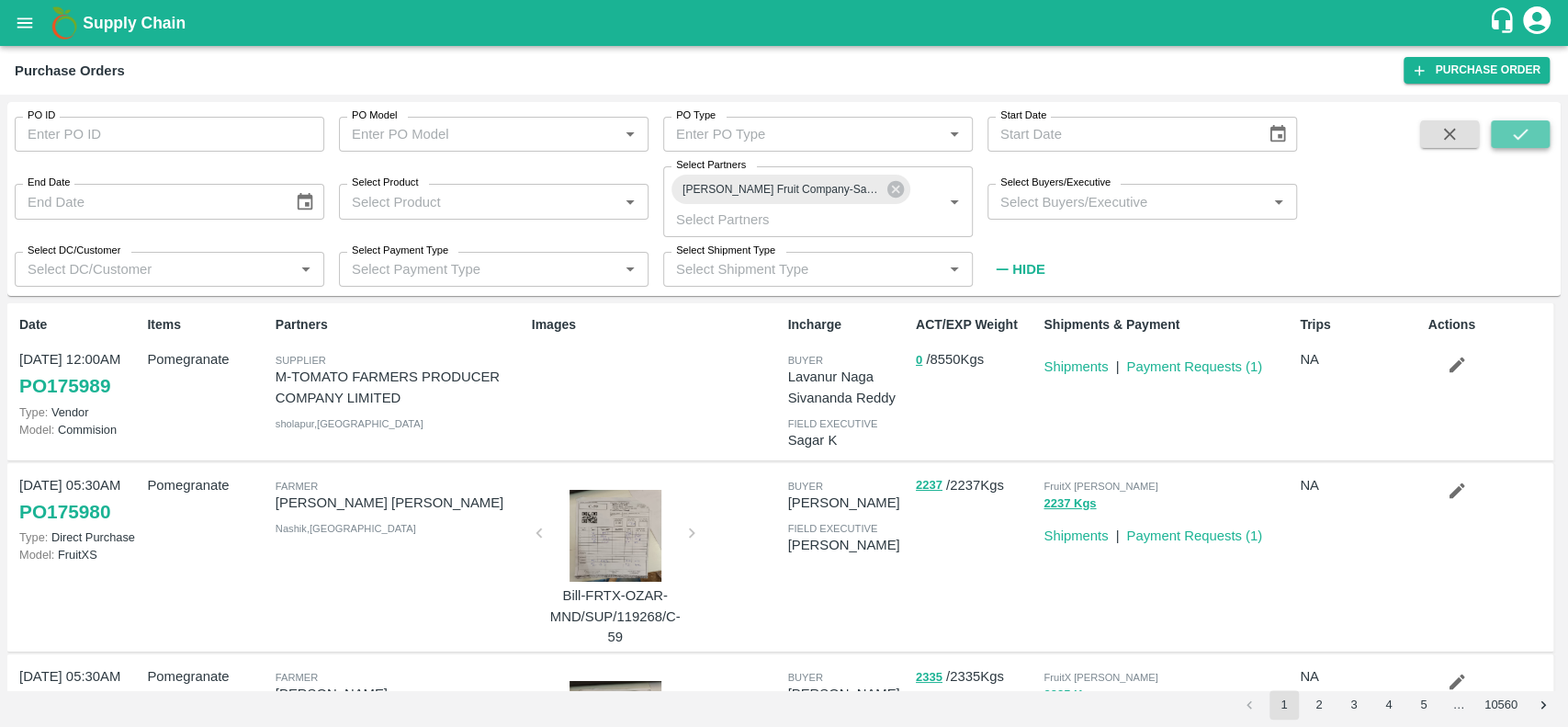
click at [1521, 128] on icon "submit" at bounding box center [1519, 133] width 20 height 20
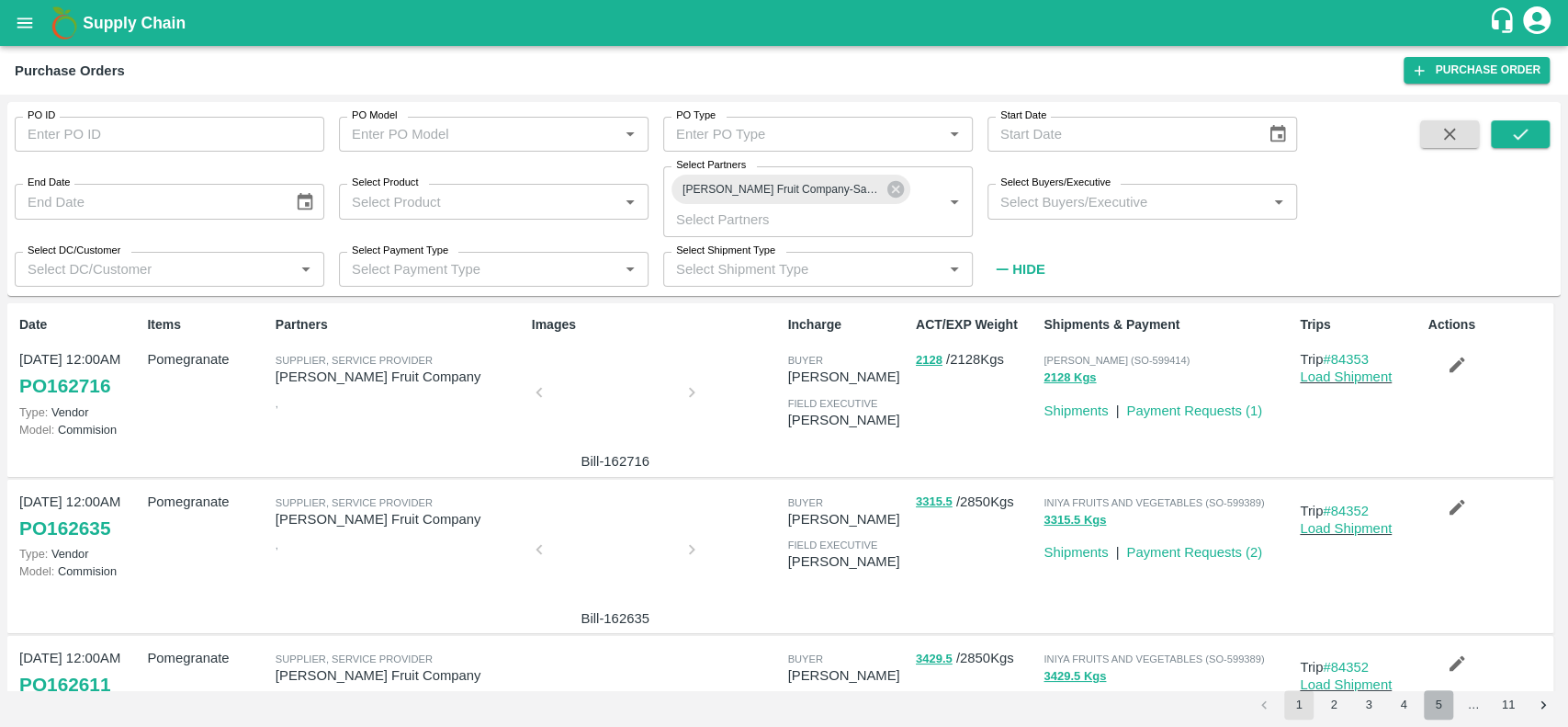
click at [1440, 711] on button "5" at bounding box center [1438, 705] width 29 height 29
click at [1537, 709] on icon "Go to next page" at bounding box center [1544, 706] width 18 height 18
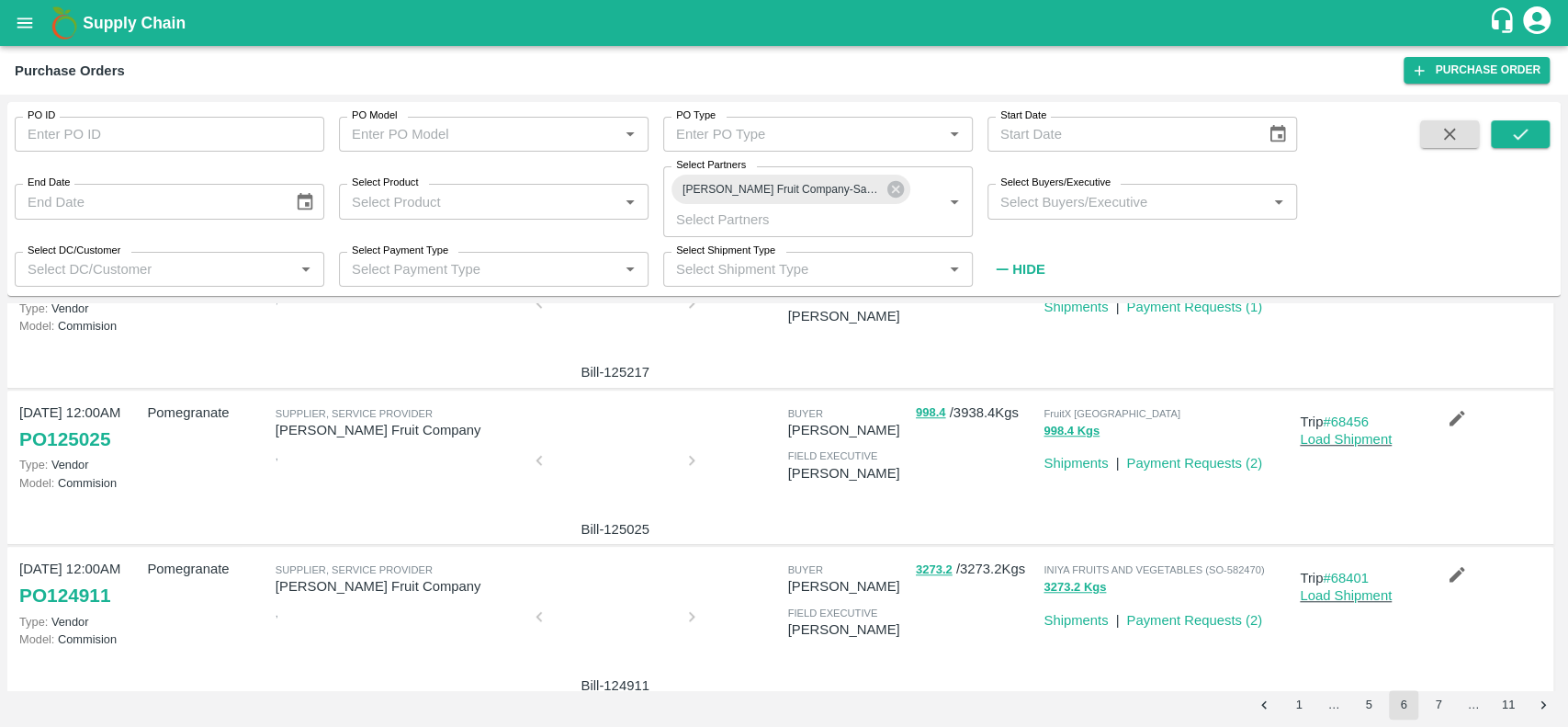
scroll to position [1211, 0]
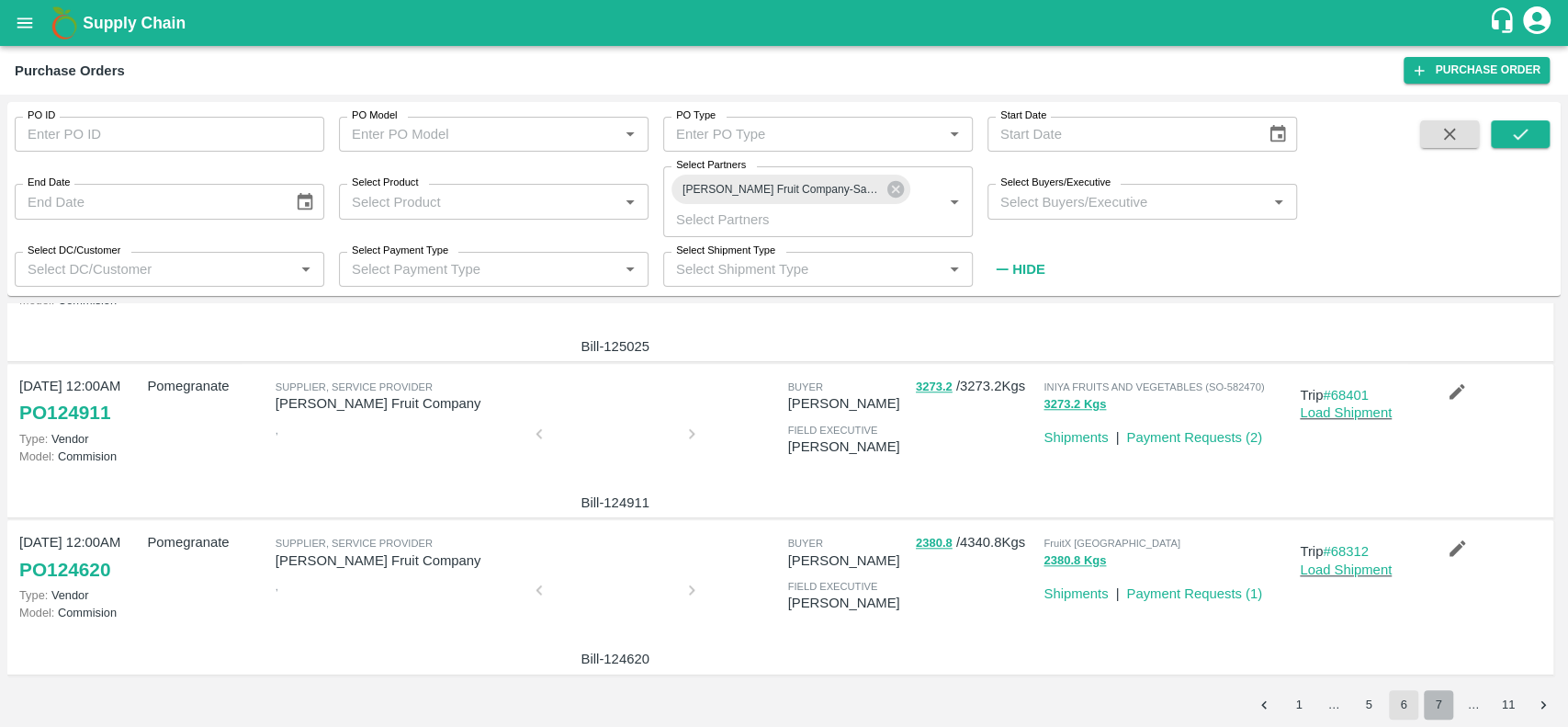
click at [1441, 709] on button "7" at bounding box center [1438, 705] width 29 height 29
click at [1435, 709] on button "8" at bounding box center [1438, 705] width 29 height 29
click at [1440, 705] on button "9" at bounding box center [1438, 705] width 29 height 29
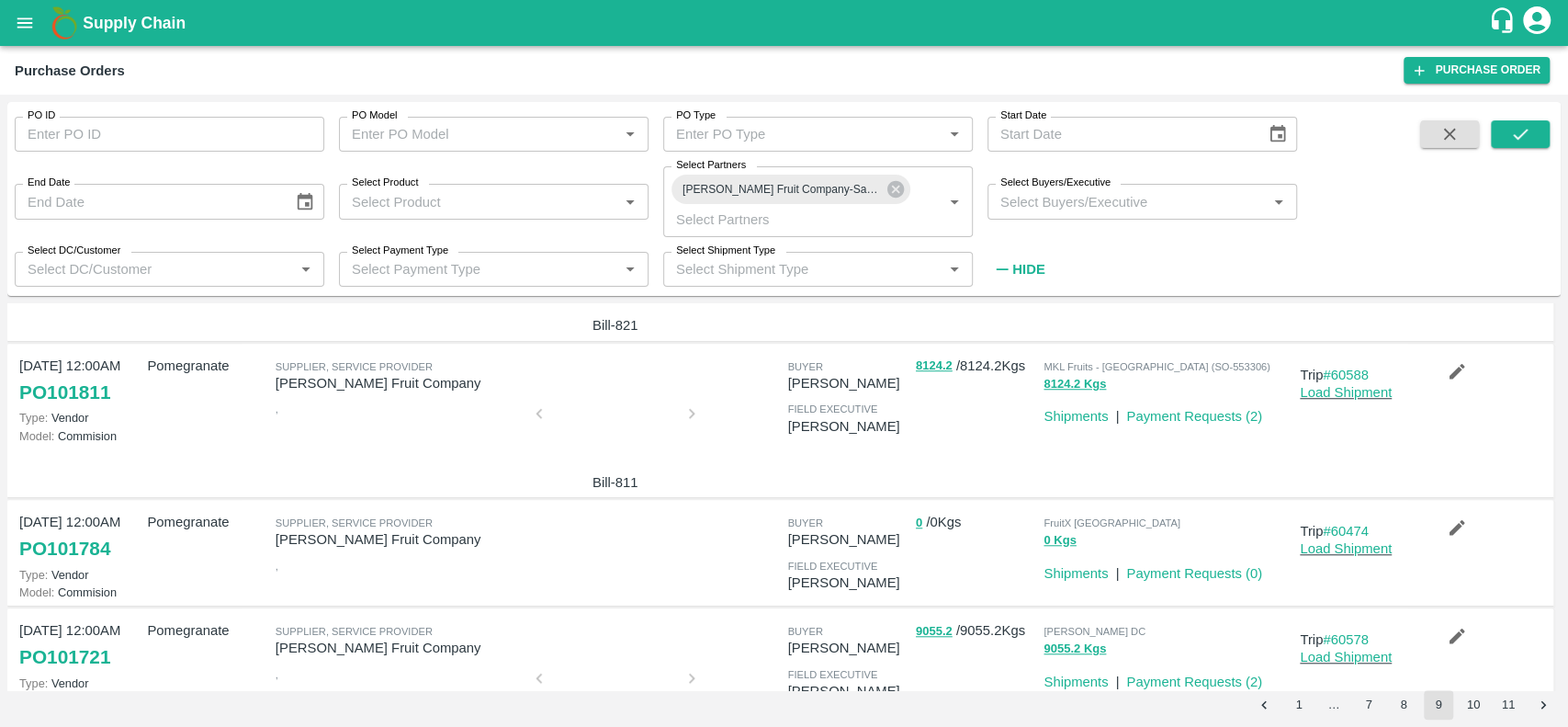
scroll to position [1162, 0]
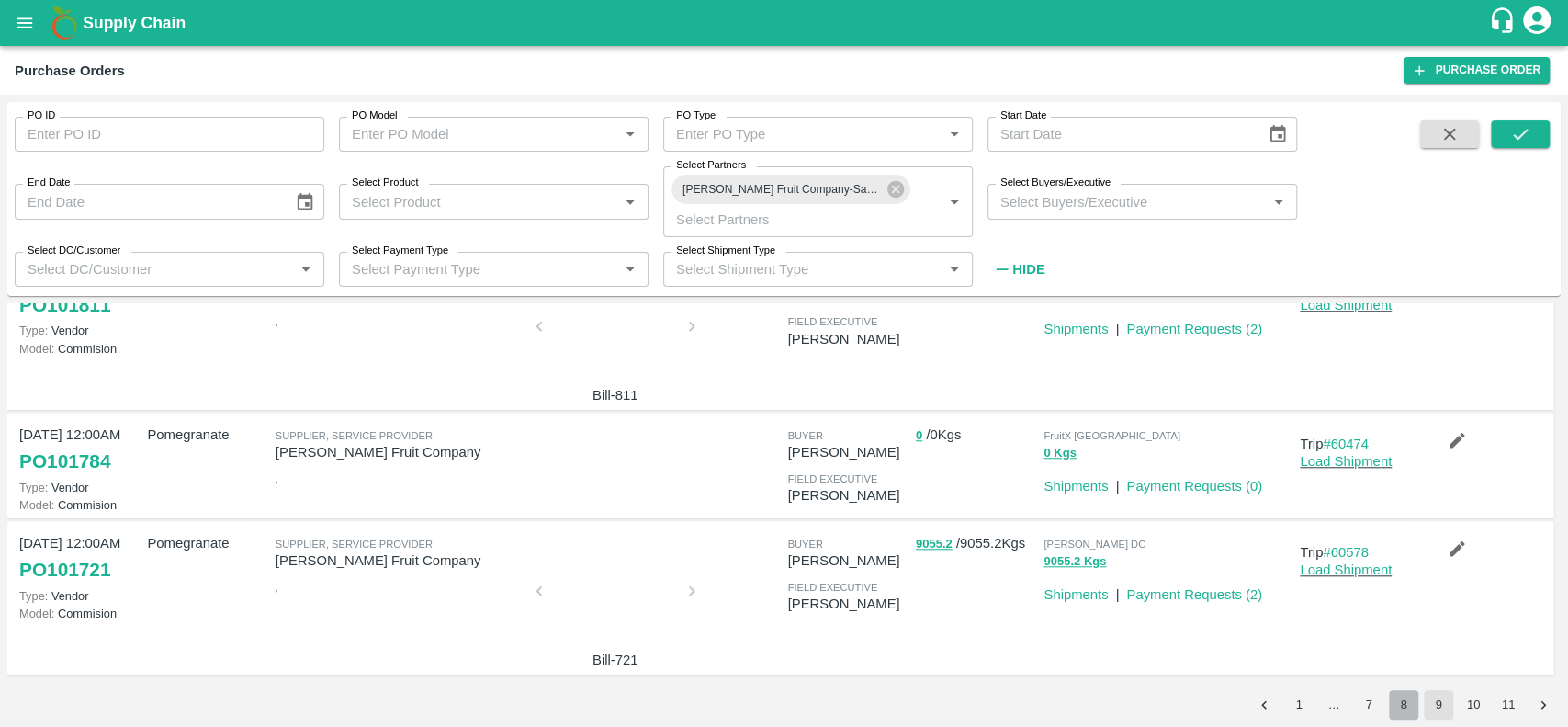
click at [1406, 712] on button "8" at bounding box center [1404, 705] width 29 height 29
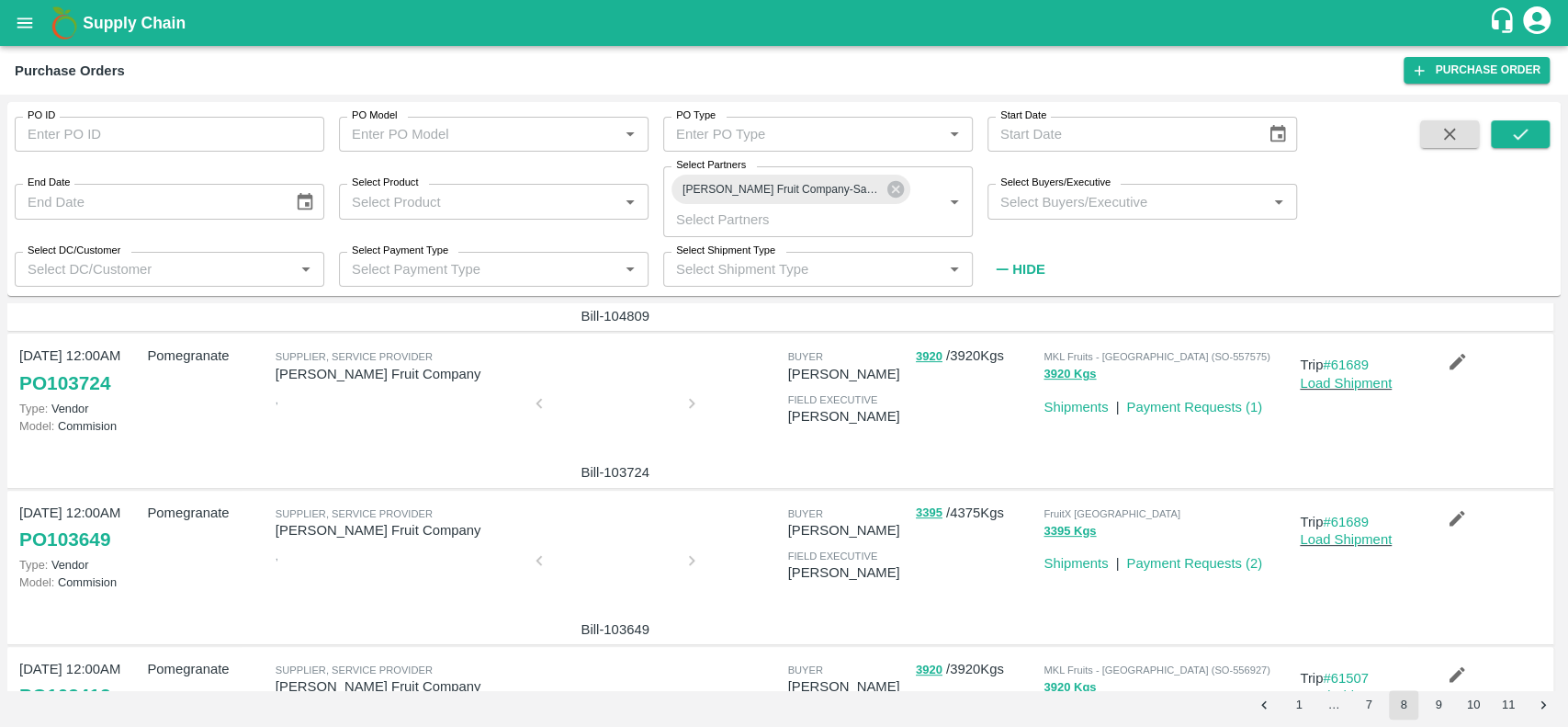
scroll to position [448, 0]
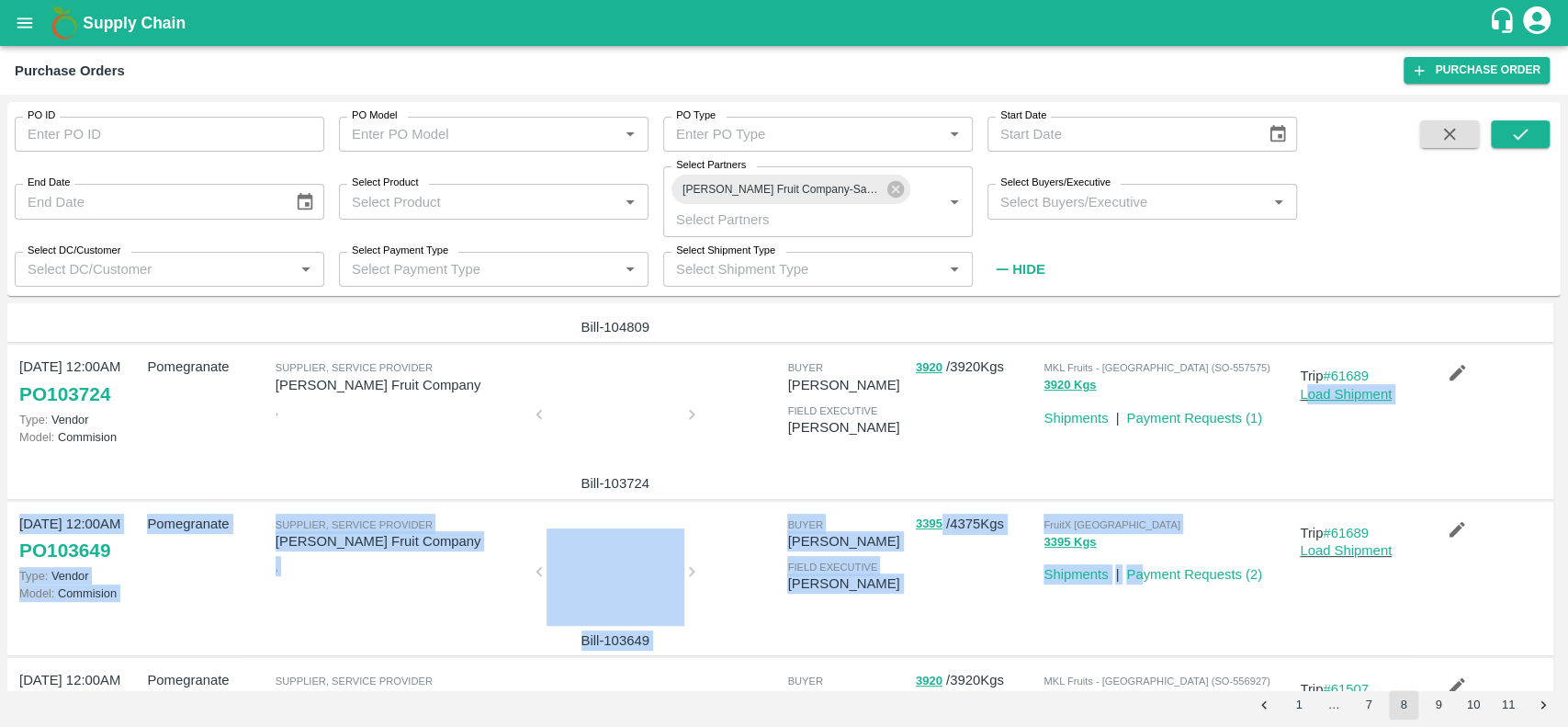
drag, startPoint x: 1144, startPoint y: 586, endPoint x: 1287, endPoint y: 436, distance: 207.2
click at [1287, 436] on div "Date 13 Aug, 12:00AM PO 104707 Type: Vendor Model: Commision Items Pomegranate …" at bounding box center [783, 655] width 1538 height 1585
click at [1200, 509] on div "FruitX Bangalore 3395 Kgs" at bounding box center [1163, 531] width 256 height 52
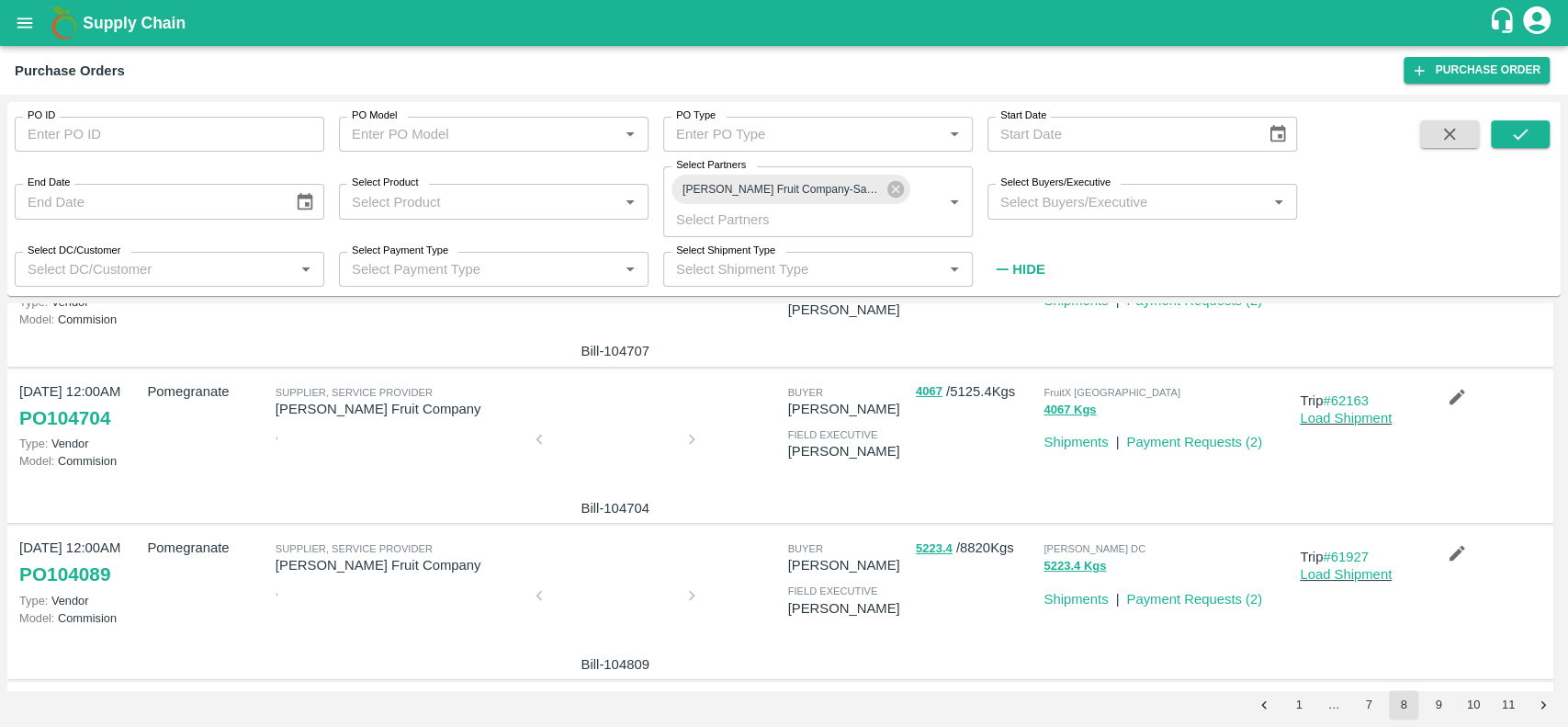
scroll to position [0, 0]
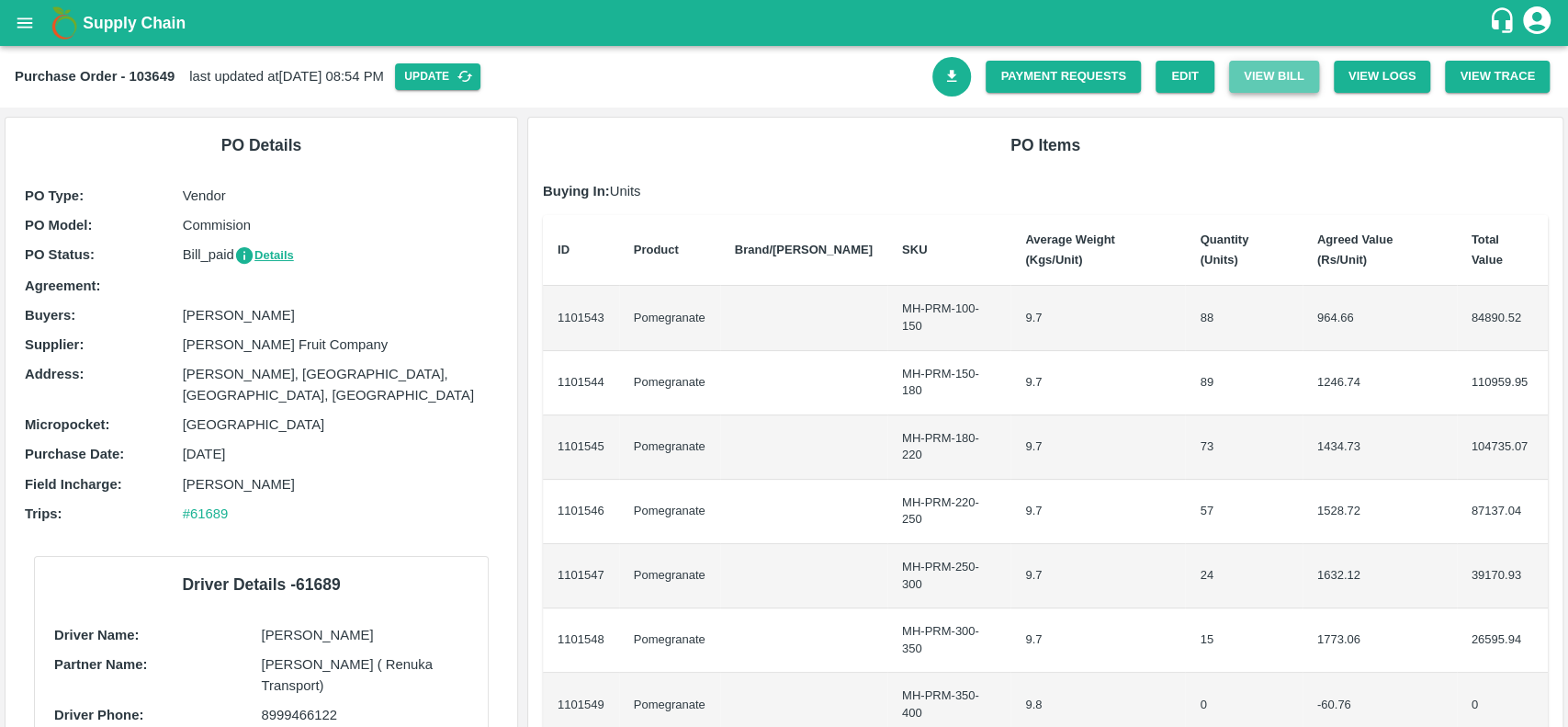
click at [1254, 77] on button "View Bill" at bounding box center [1273, 76] width 90 height 32
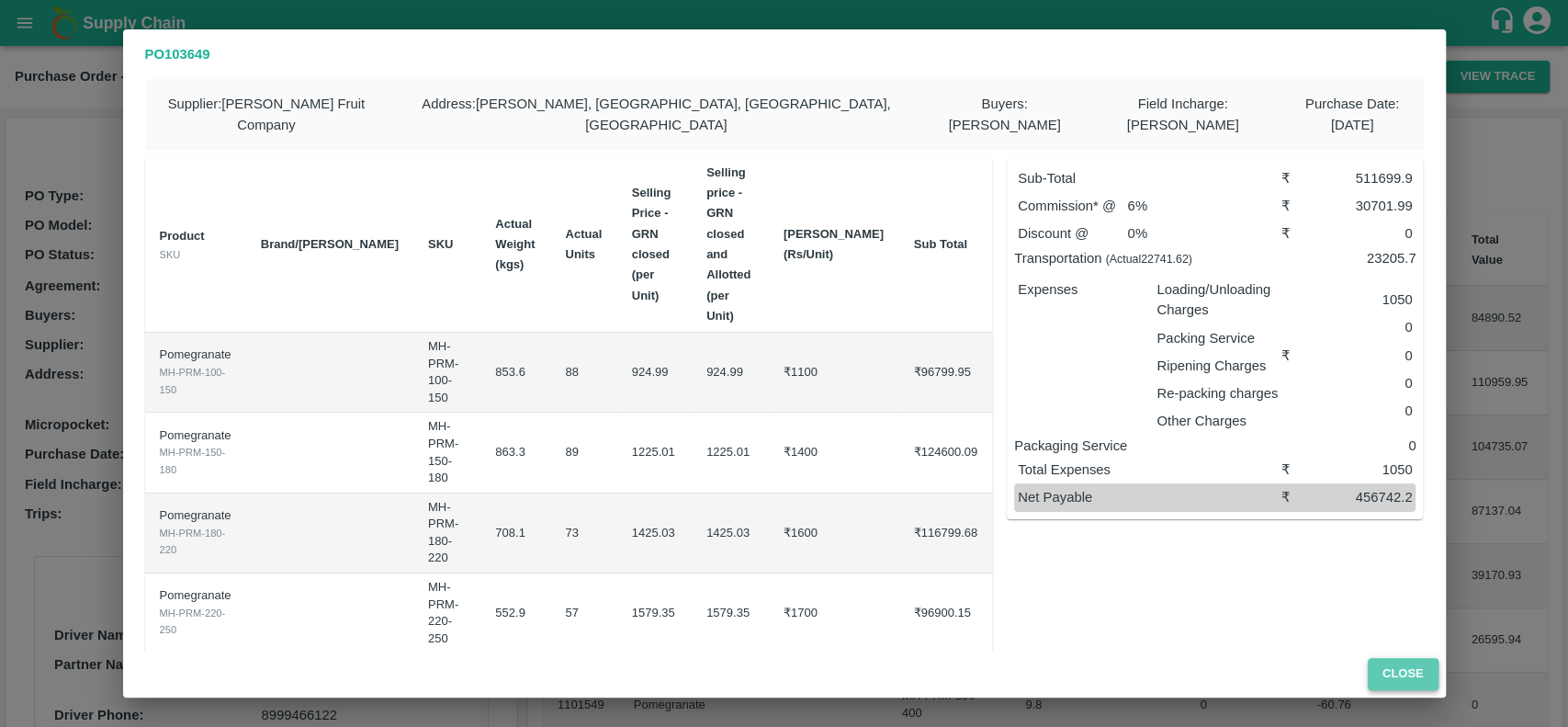
click at [1408, 676] on button "Close" at bounding box center [1403, 673] width 71 height 32
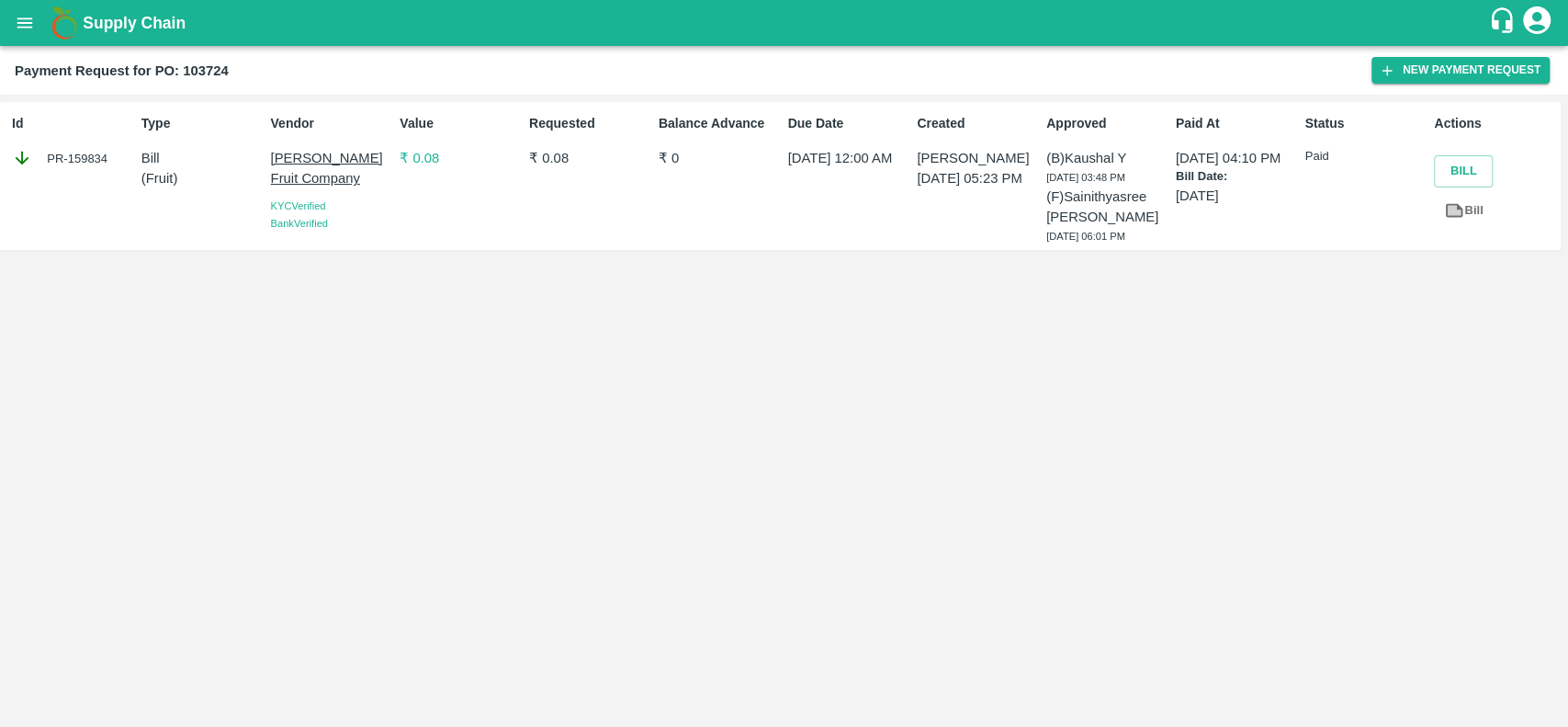
click at [420, 149] on p "₹ 0.08" at bounding box center [461, 158] width 123 height 20
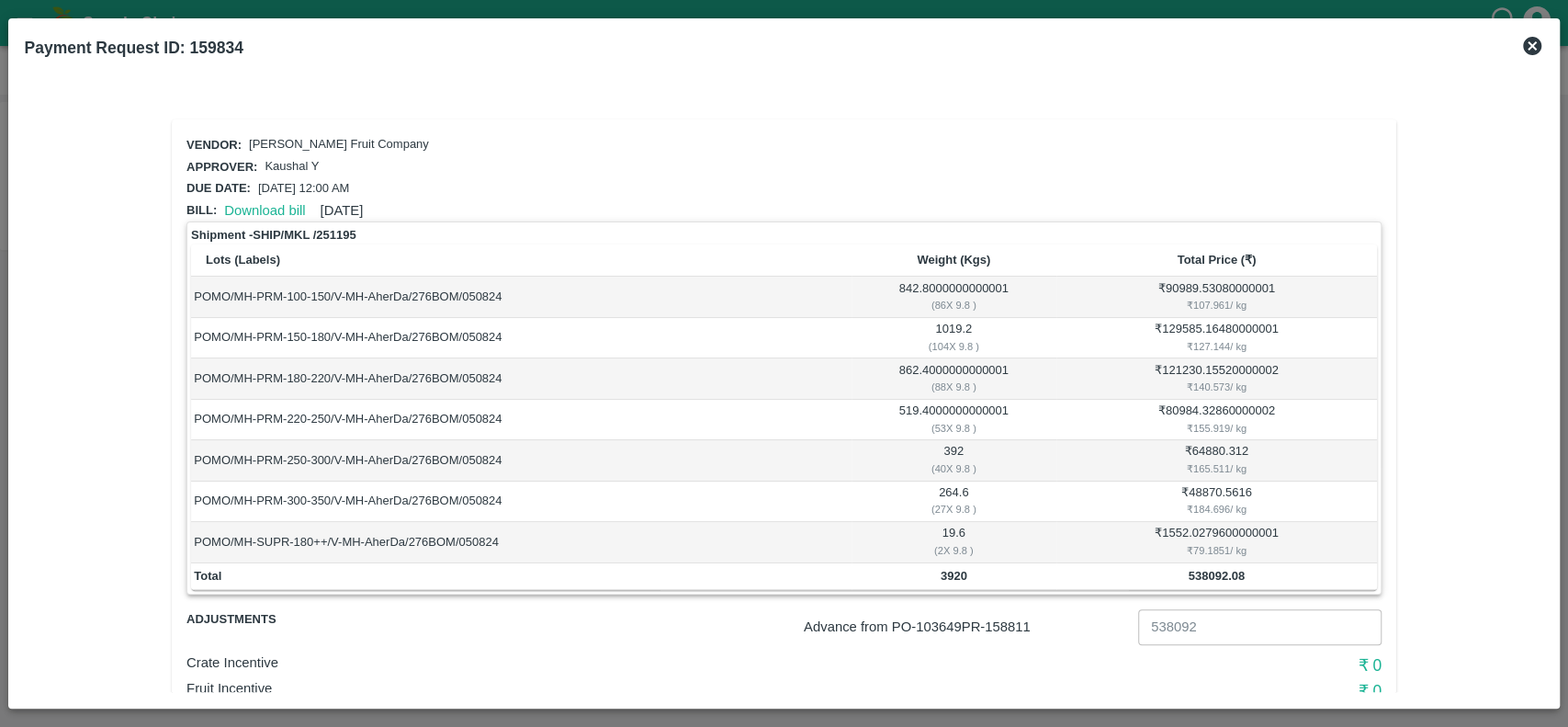
click at [1534, 37] on icon at bounding box center [1531, 46] width 18 height 18
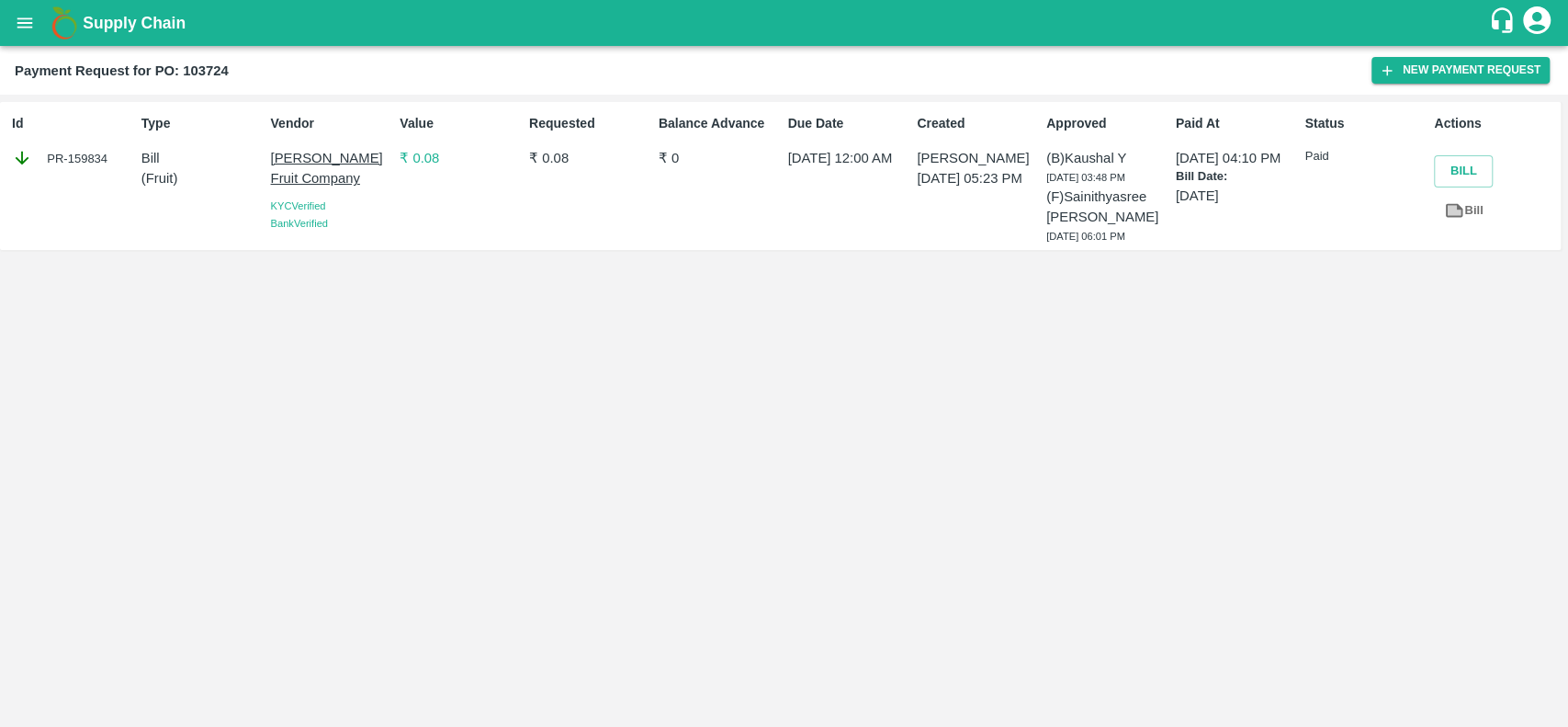
click at [437, 150] on p "₹ 0.08" at bounding box center [461, 158] width 123 height 20
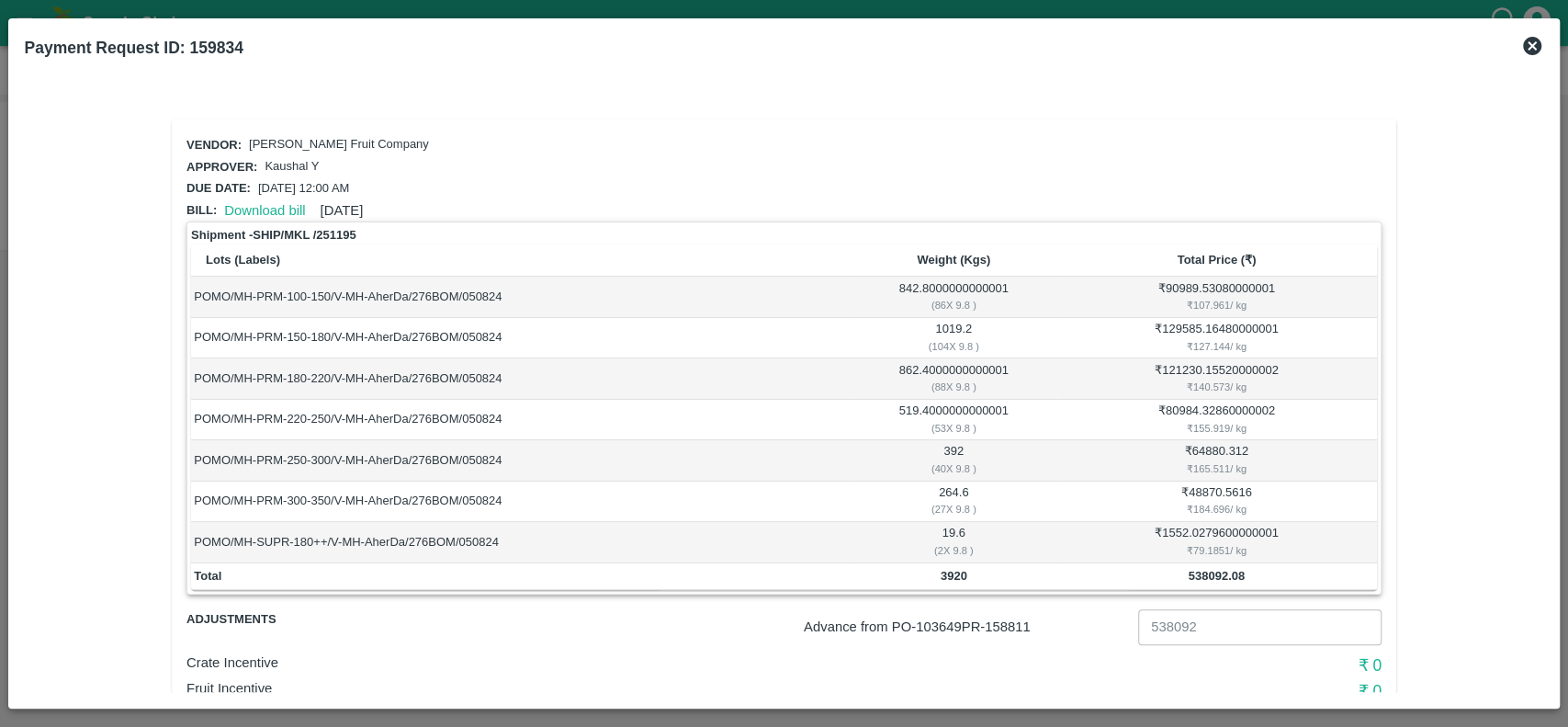
scroll to position [105, 0]
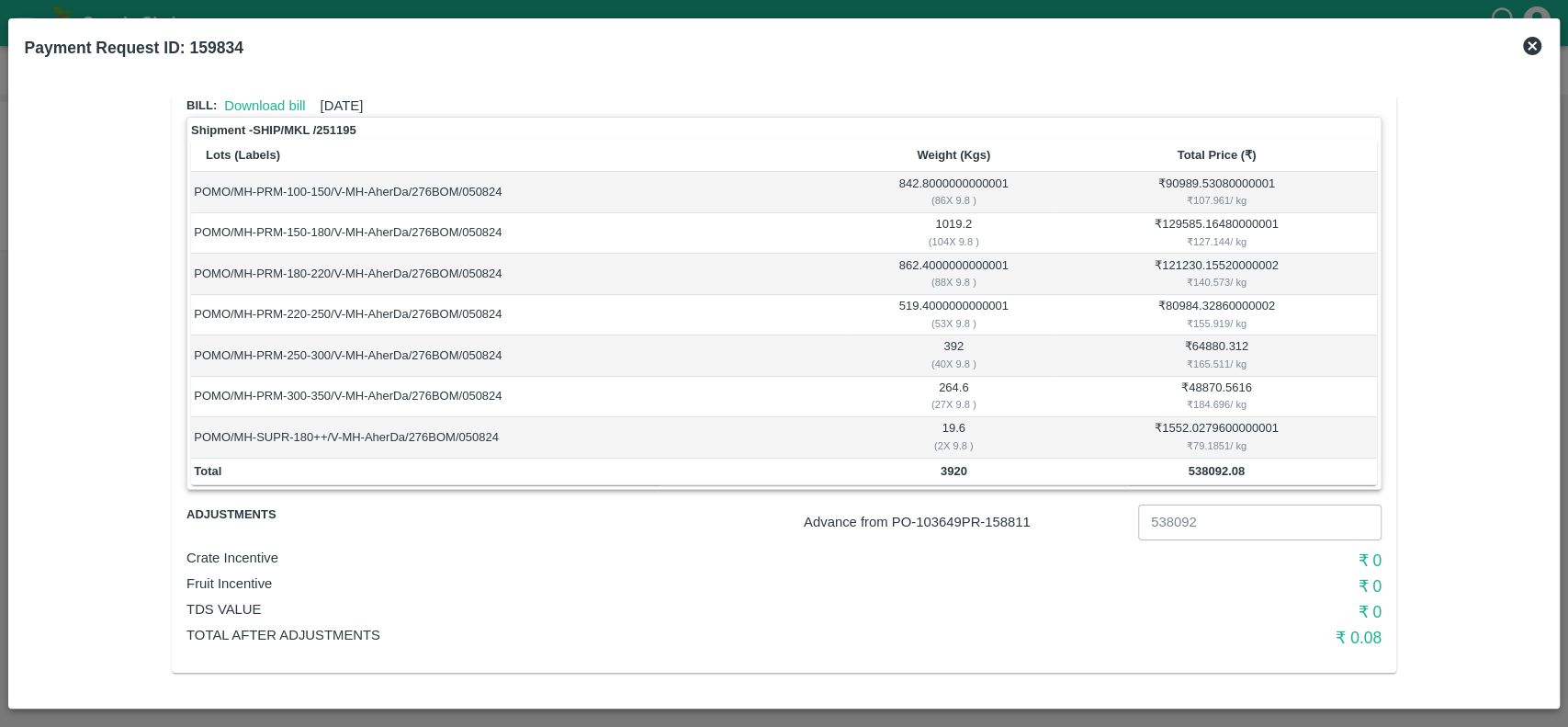
click at [1526, 41] on icon at bounding box center [1531, 46] width 18 height 18
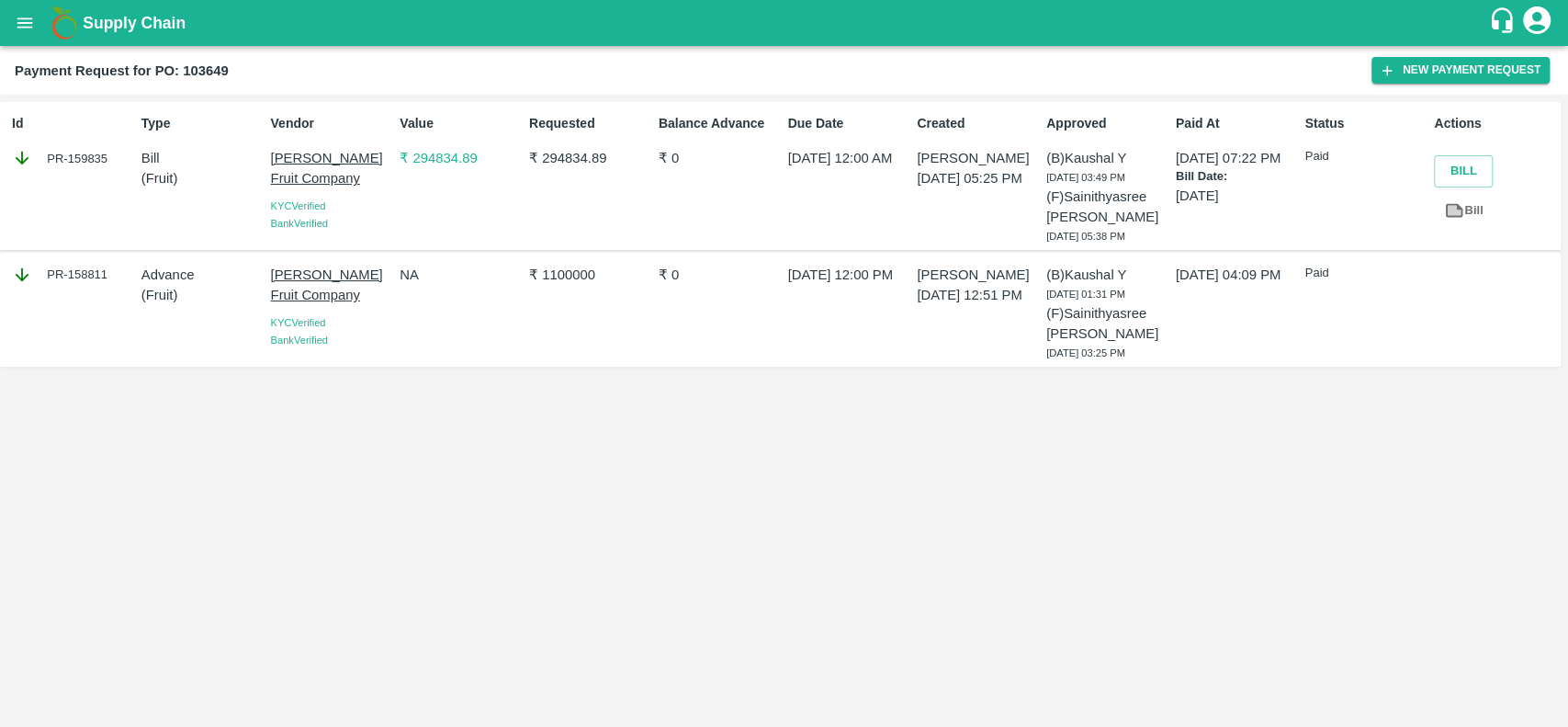
click at [455, 148] on p "₹ 294834.89" at bounding box center [461, 158] width 123 height 20
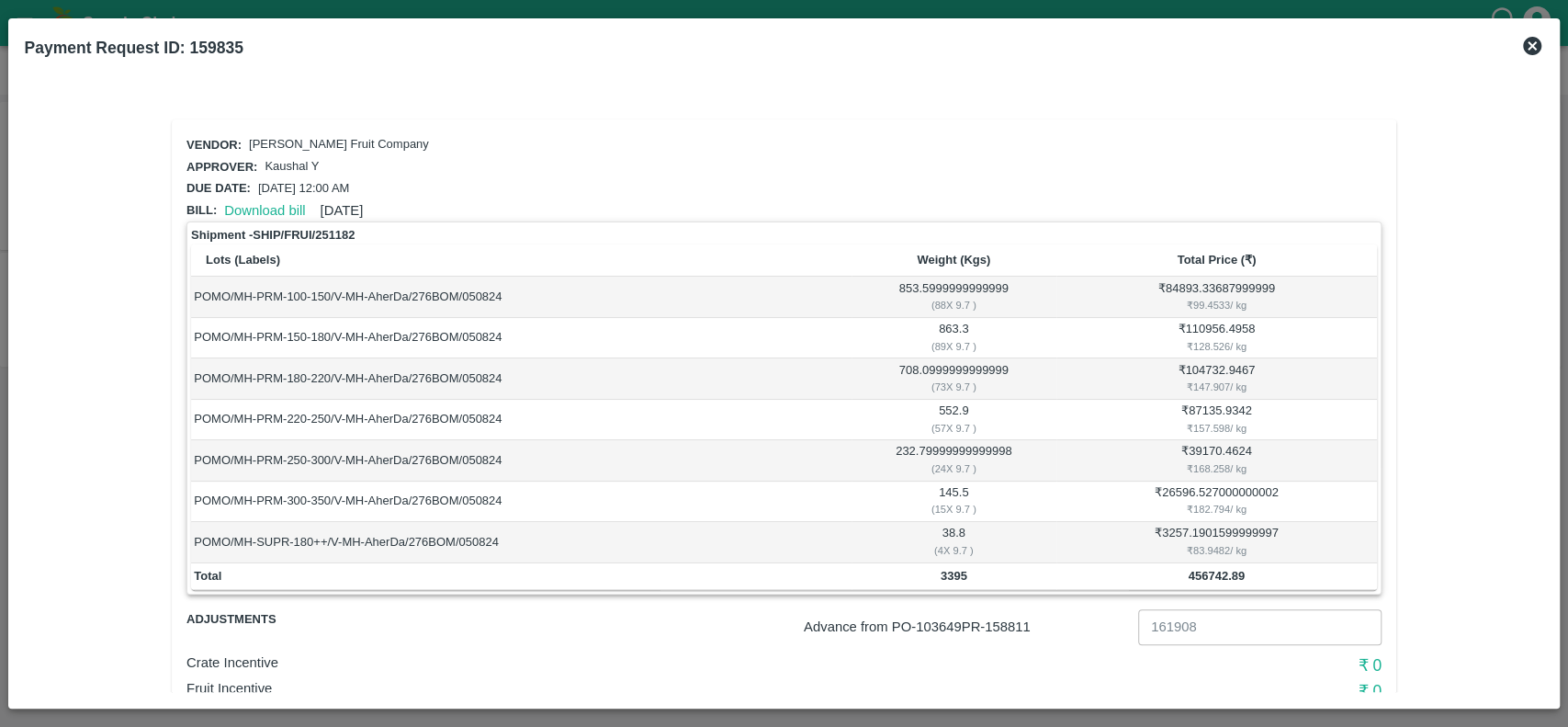
scroll to position [105, 0]
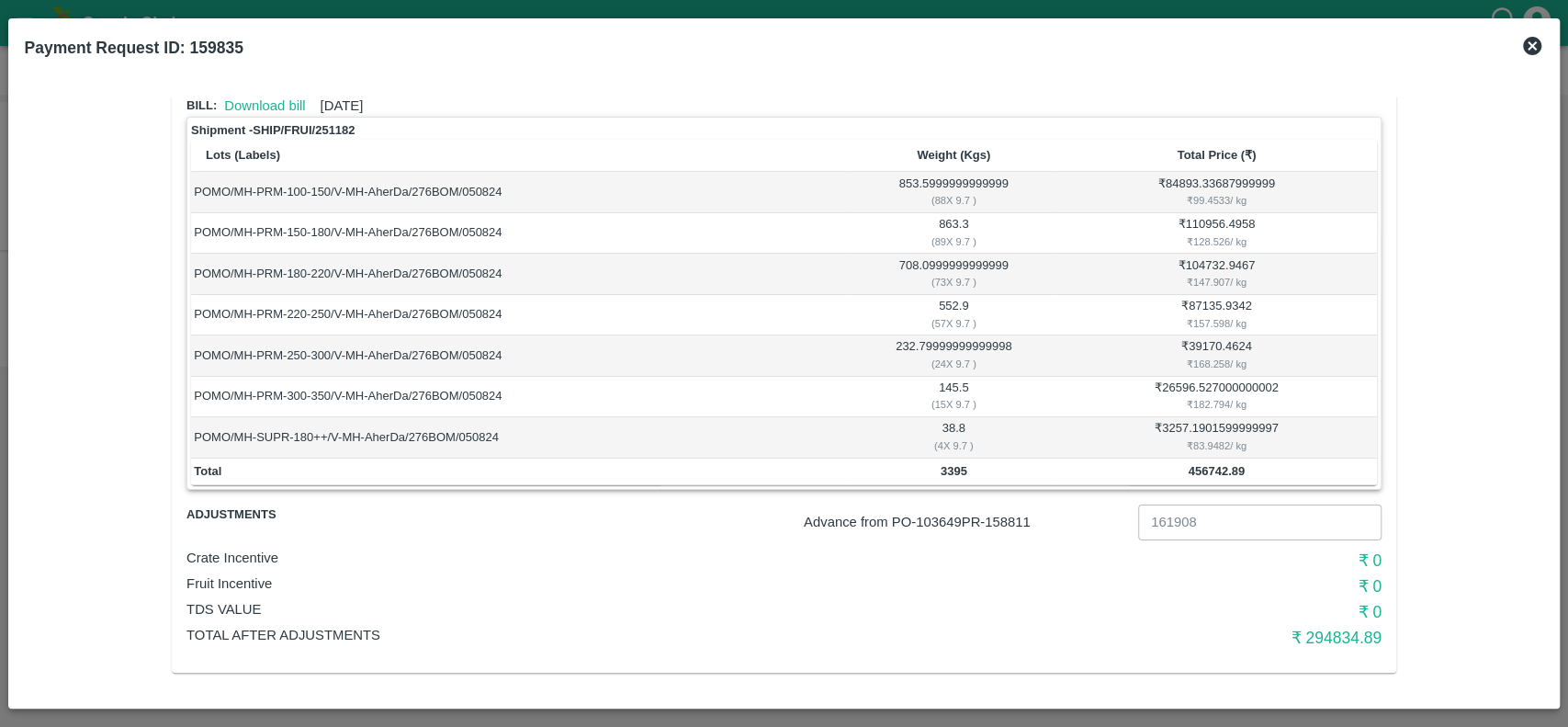
click at [1533, 52] on icon at bounding box center [1531, 46] width 18 height 18
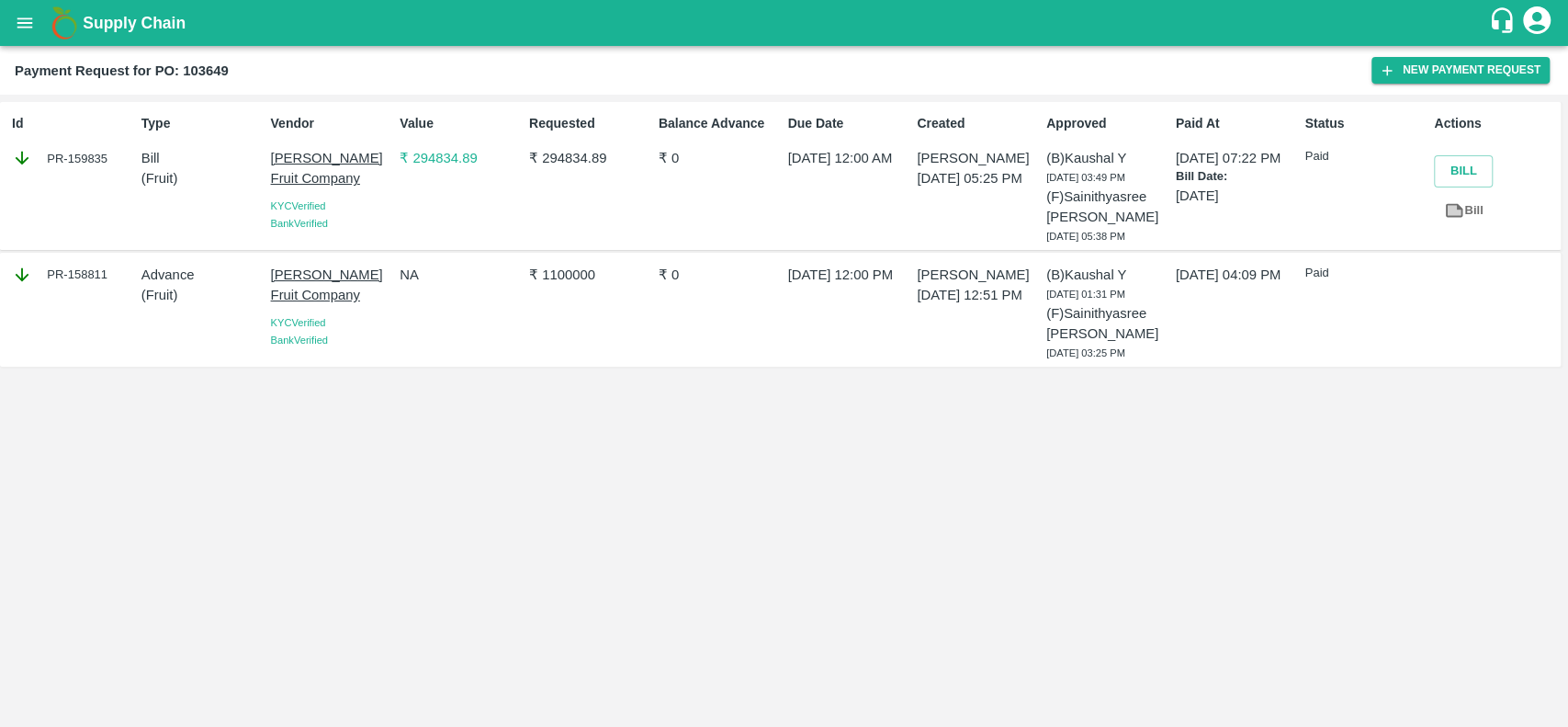
click at [431, 153] on p "₹ 294834.89" at bounding box center [461, 158] width 123 height 20
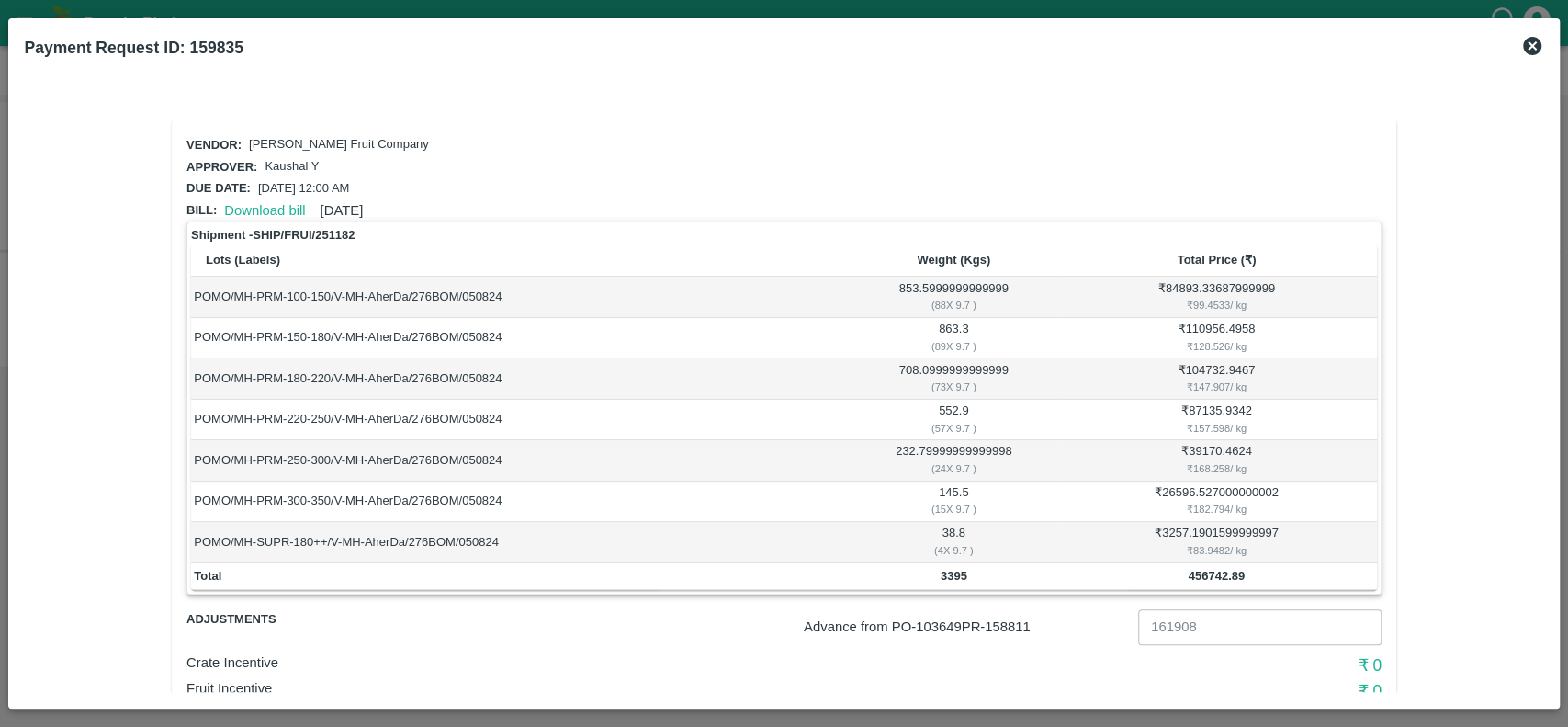
click at [1529, 45] on icon at bounding box center [1531, 46] width 18 height 18
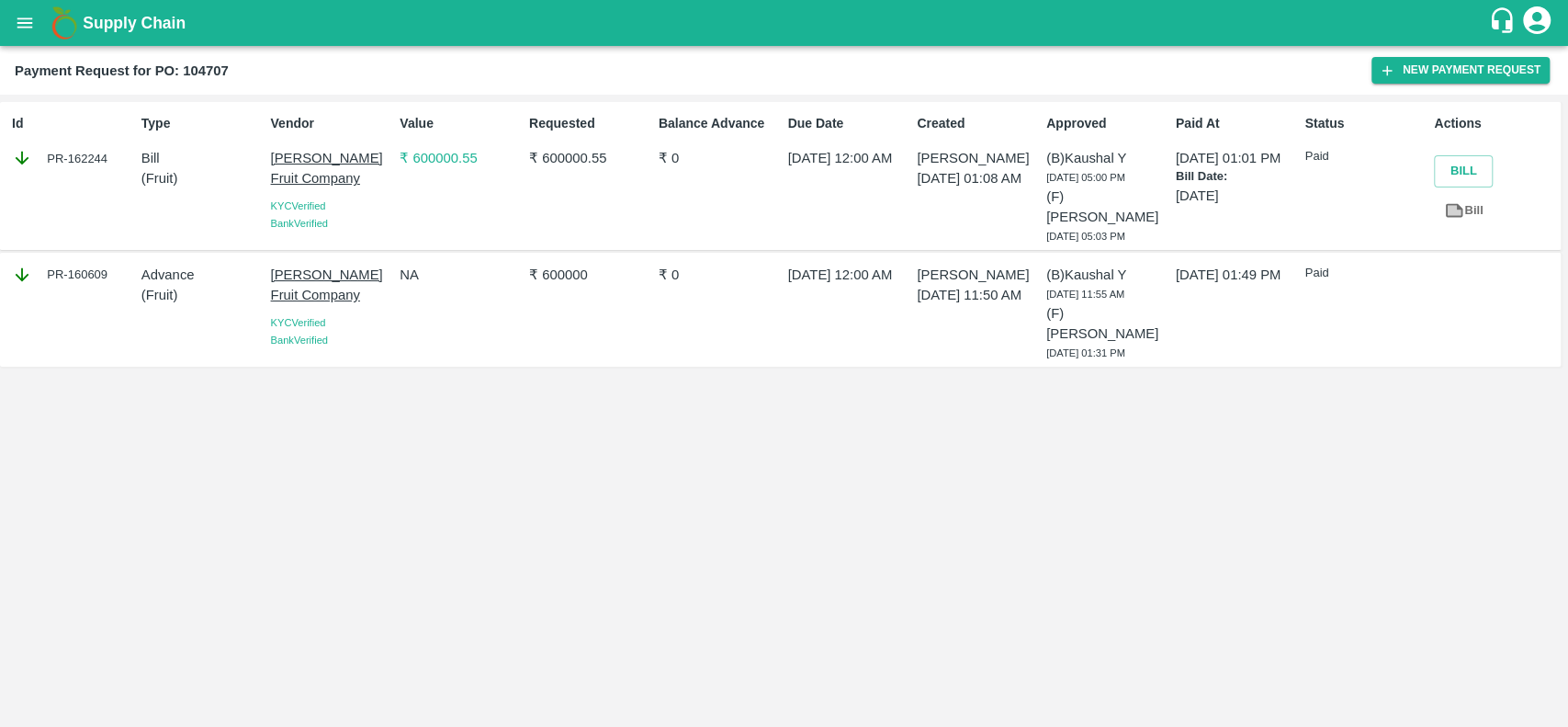
click at [425, 155] on p "₹ 600000.55" at bounding box center [461, 158] width 123 height 20
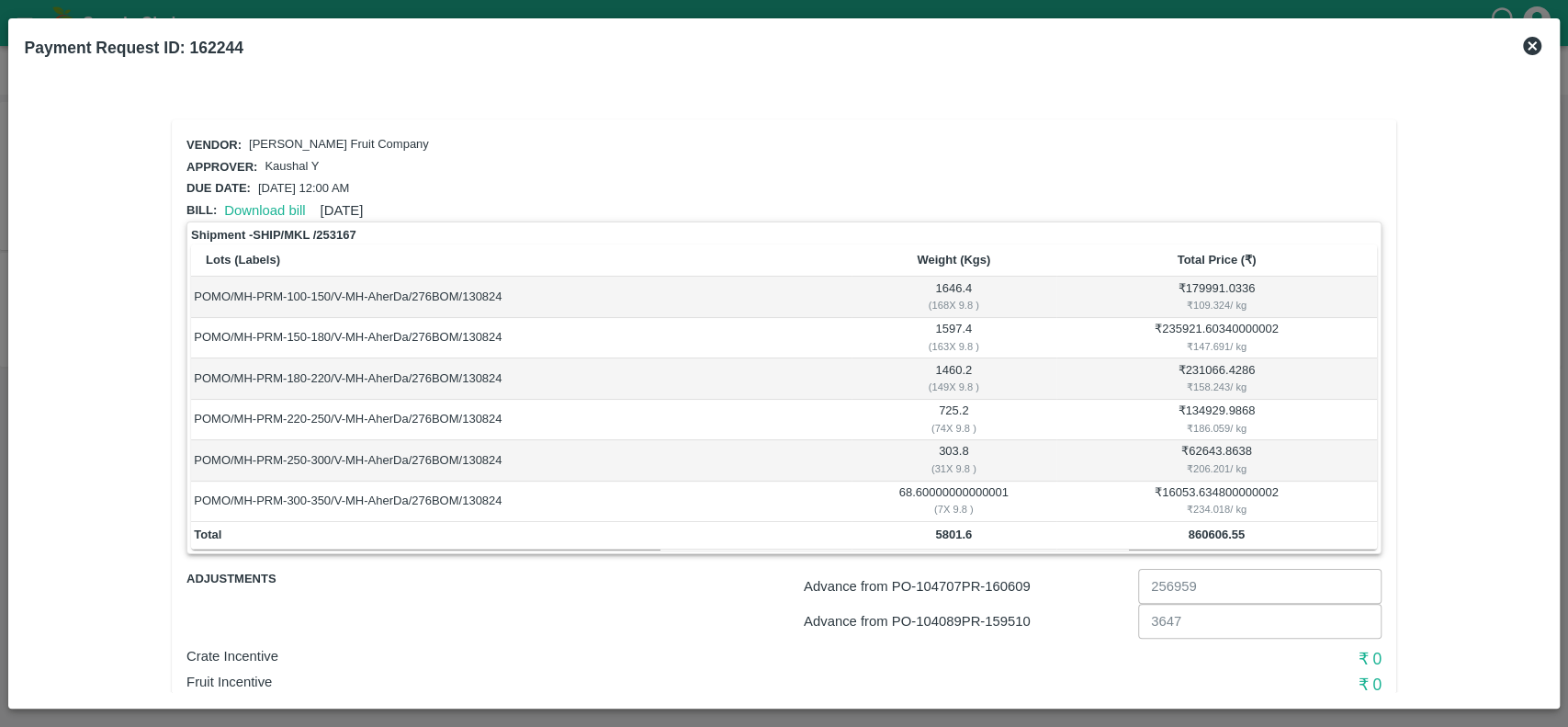
scroll to position [99, 0]
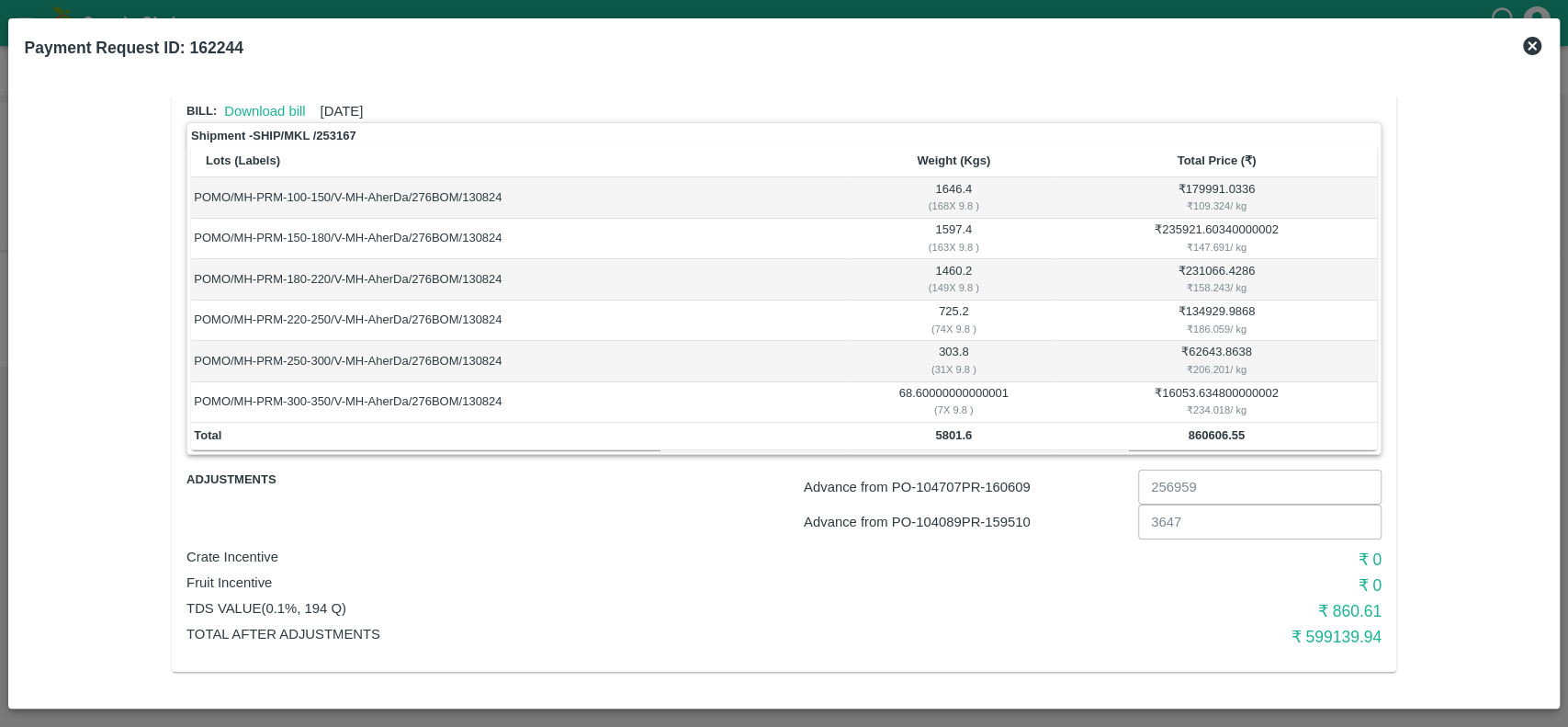
click at [1538, 49] on icon at bounding box center [1531, 46] width 18 height 18
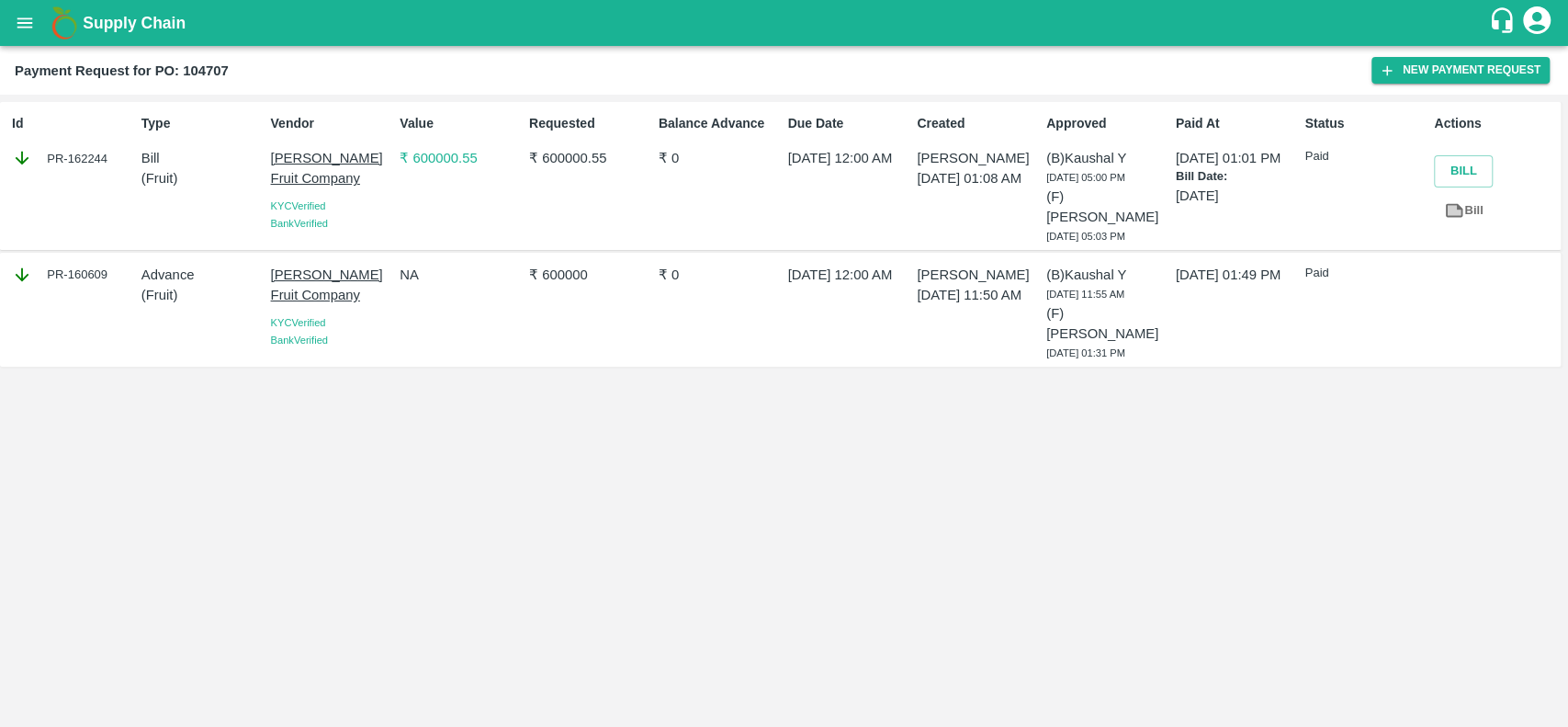
click at [427, 157] on p "₹ 600000.55" at bounding box center [461, 158] width 123 height 20
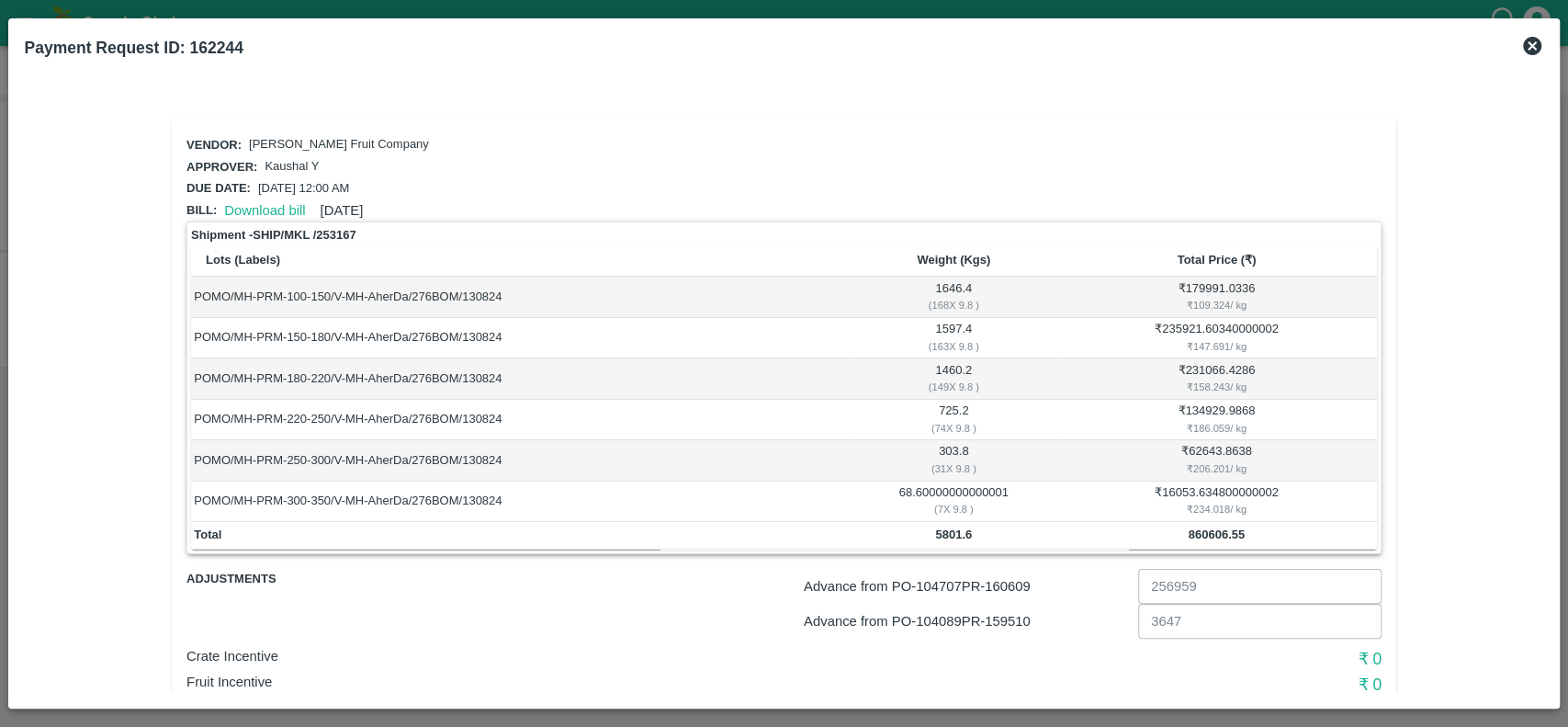
click at [1533, 43] on icon at bounding box center [1532, 46] width 22 height 22
